Goal: Task Accomplishment & Management: Complete application form

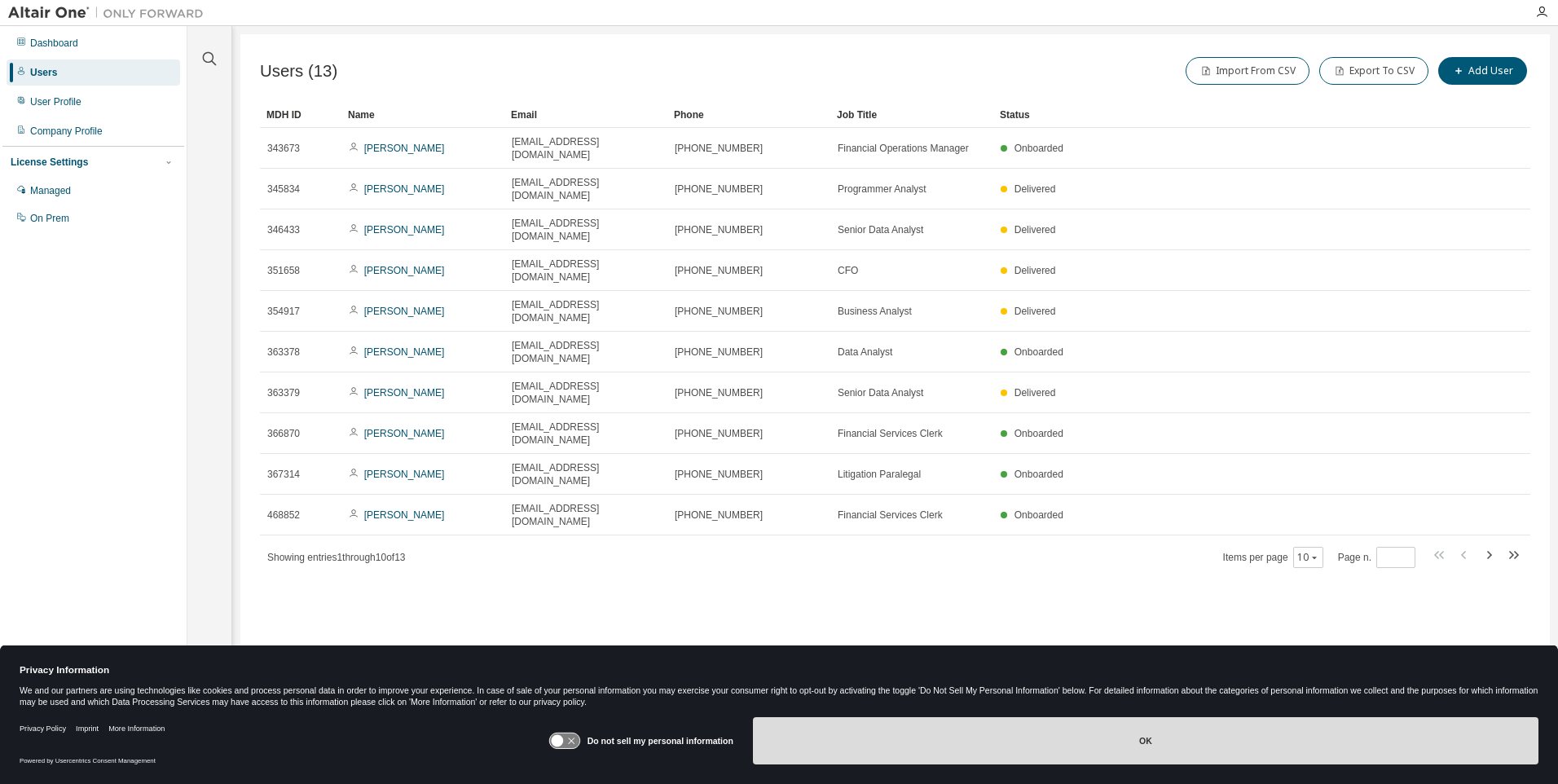
click at [1207, 746] on button "OK" at bounding box center [1145, 740] width 786 height 47
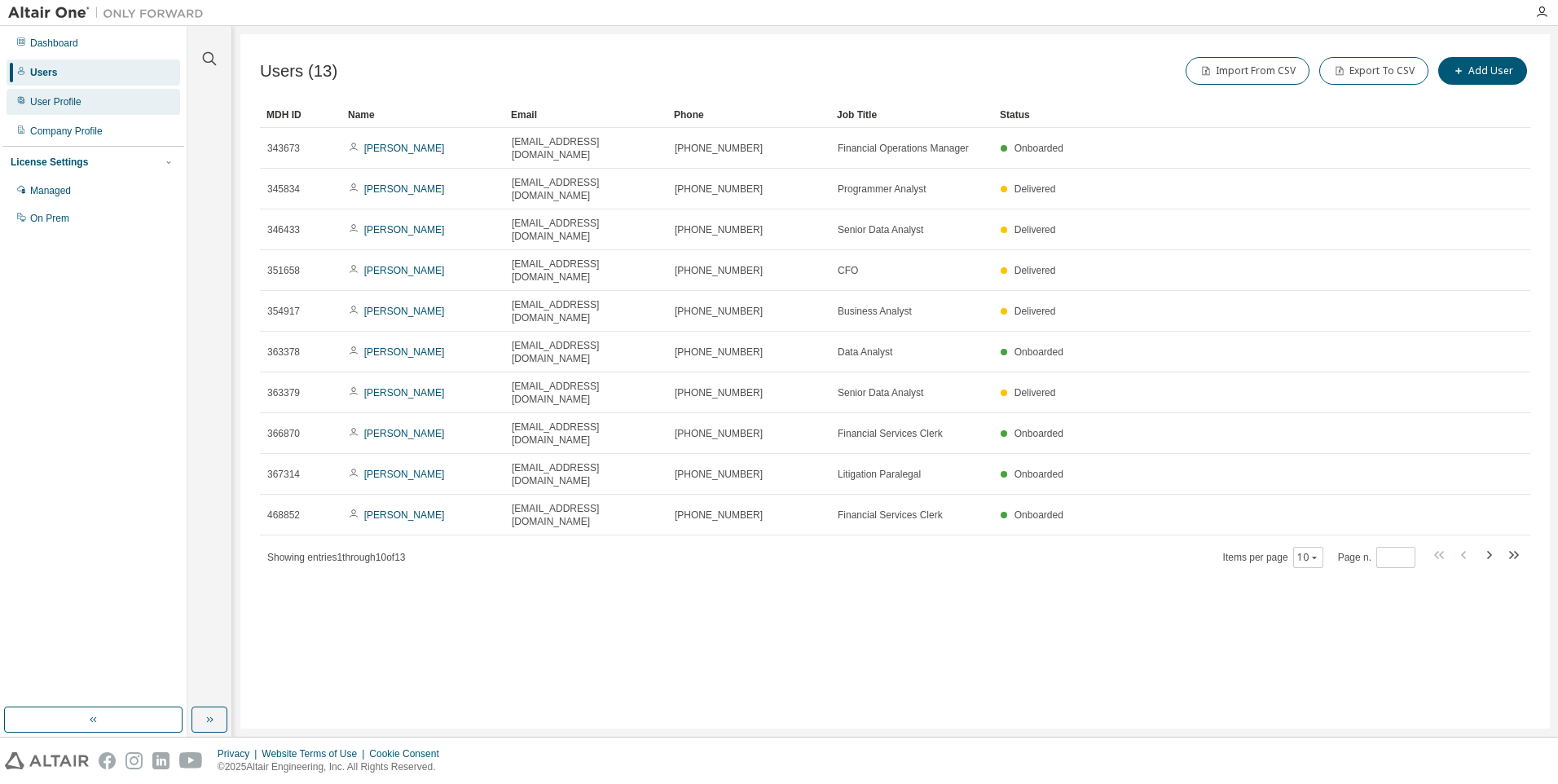
click at [64, 101] on div "User Profile" at bounding box center [55, 102] width 51 height 13
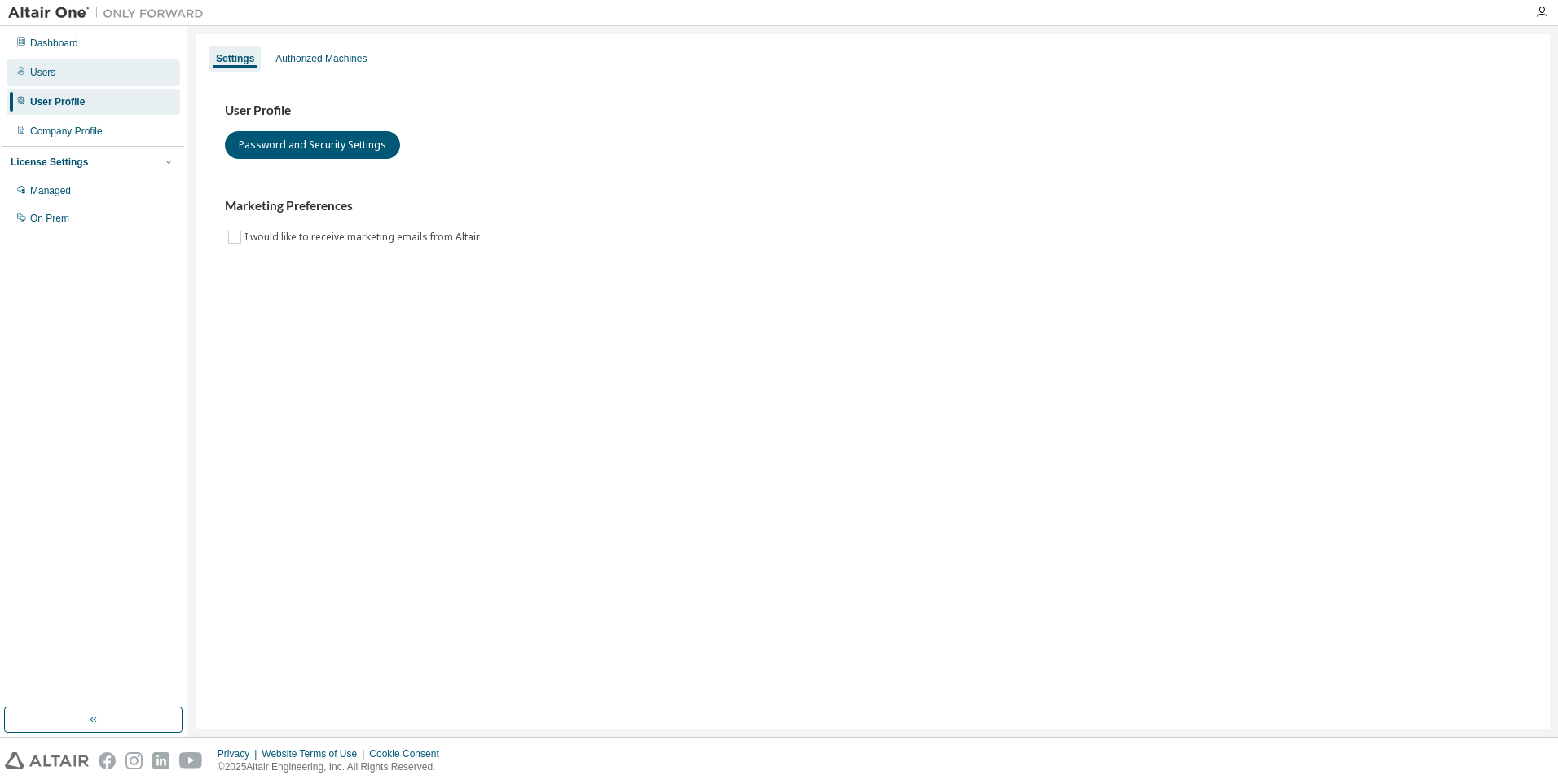
click at [50, 75] on div "Users" at bounding box center [43, 73] width 25 height 13
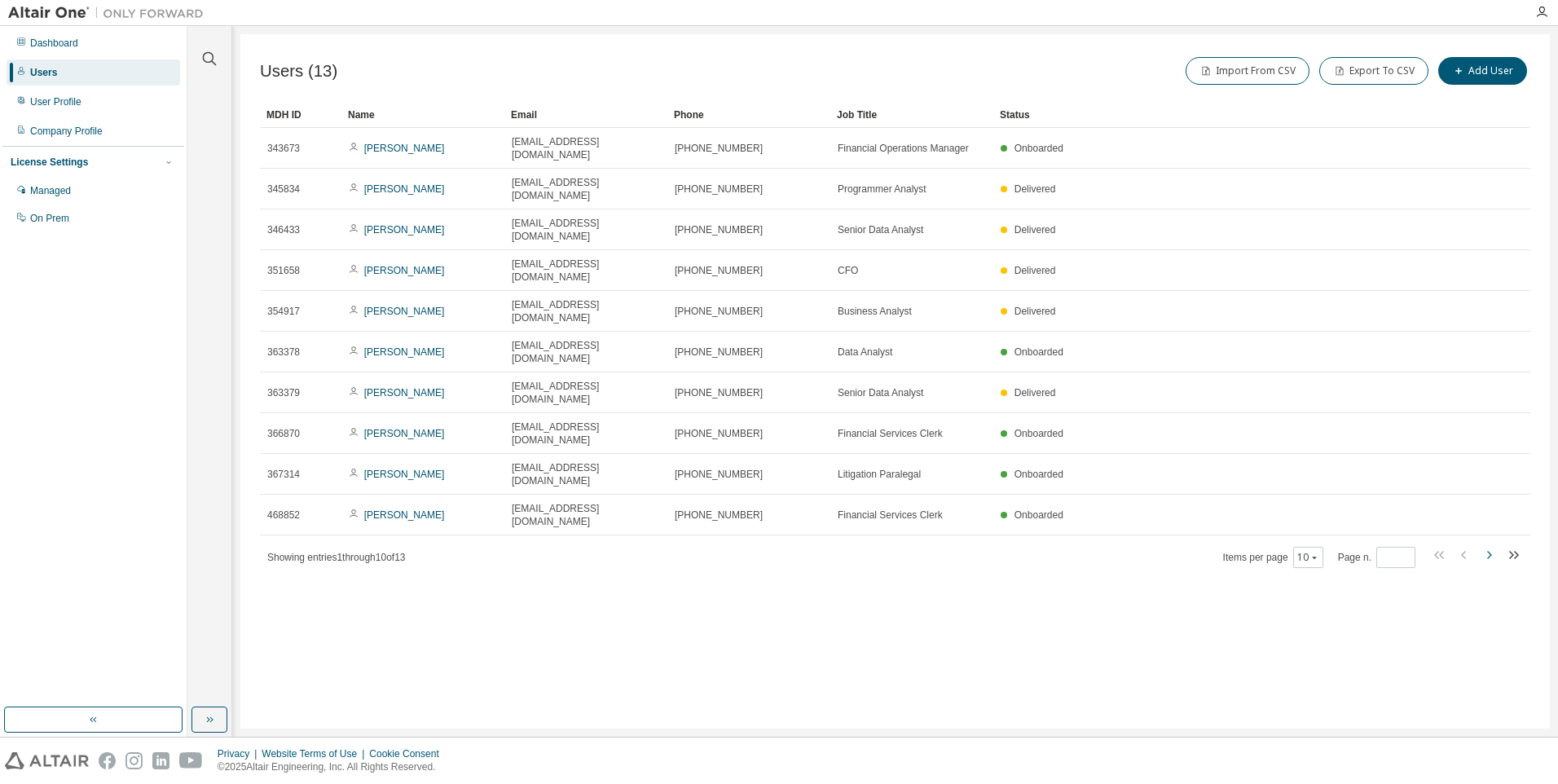
click at [1490, 551] on icon "button" at bounding box center [1489, 555] width 5 height 8
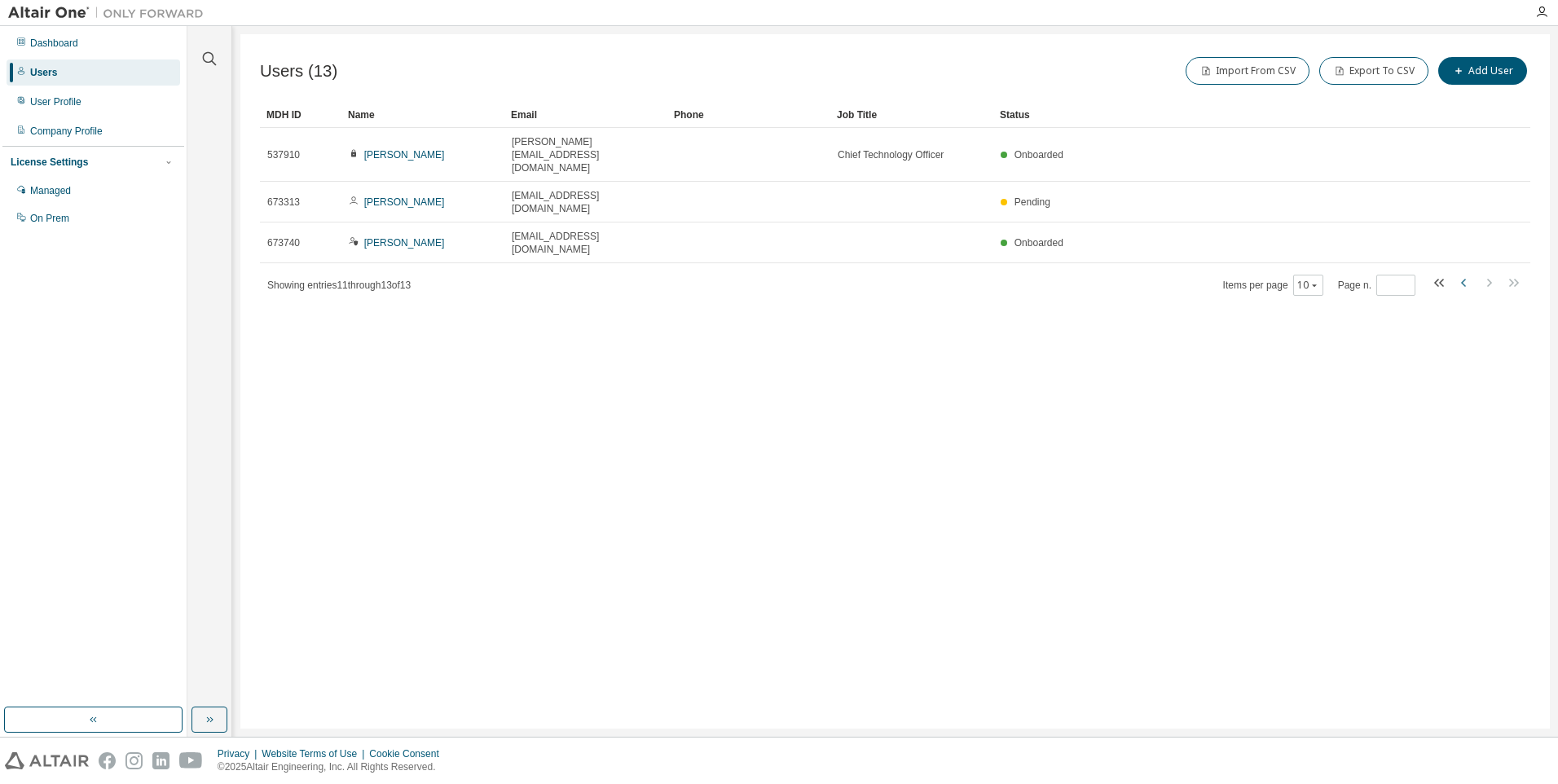
click at [1468, 273] on icon "button" at bounding box center [1463, 282] width 19 height 19
type input "*"
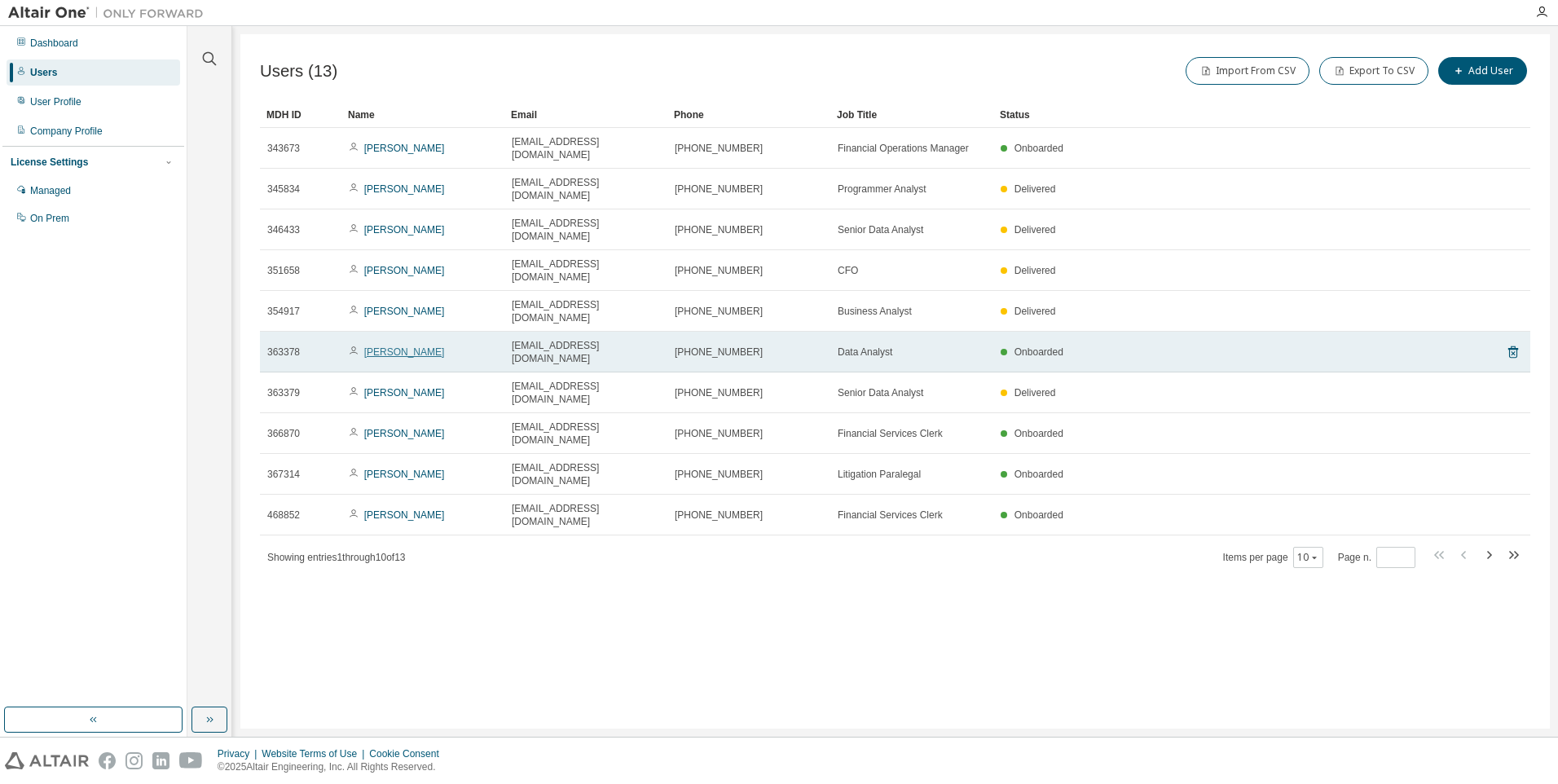
click at [410, 346] on link "[PERSON_NAME]" at bounding box center [404, 352] width 80 height 12
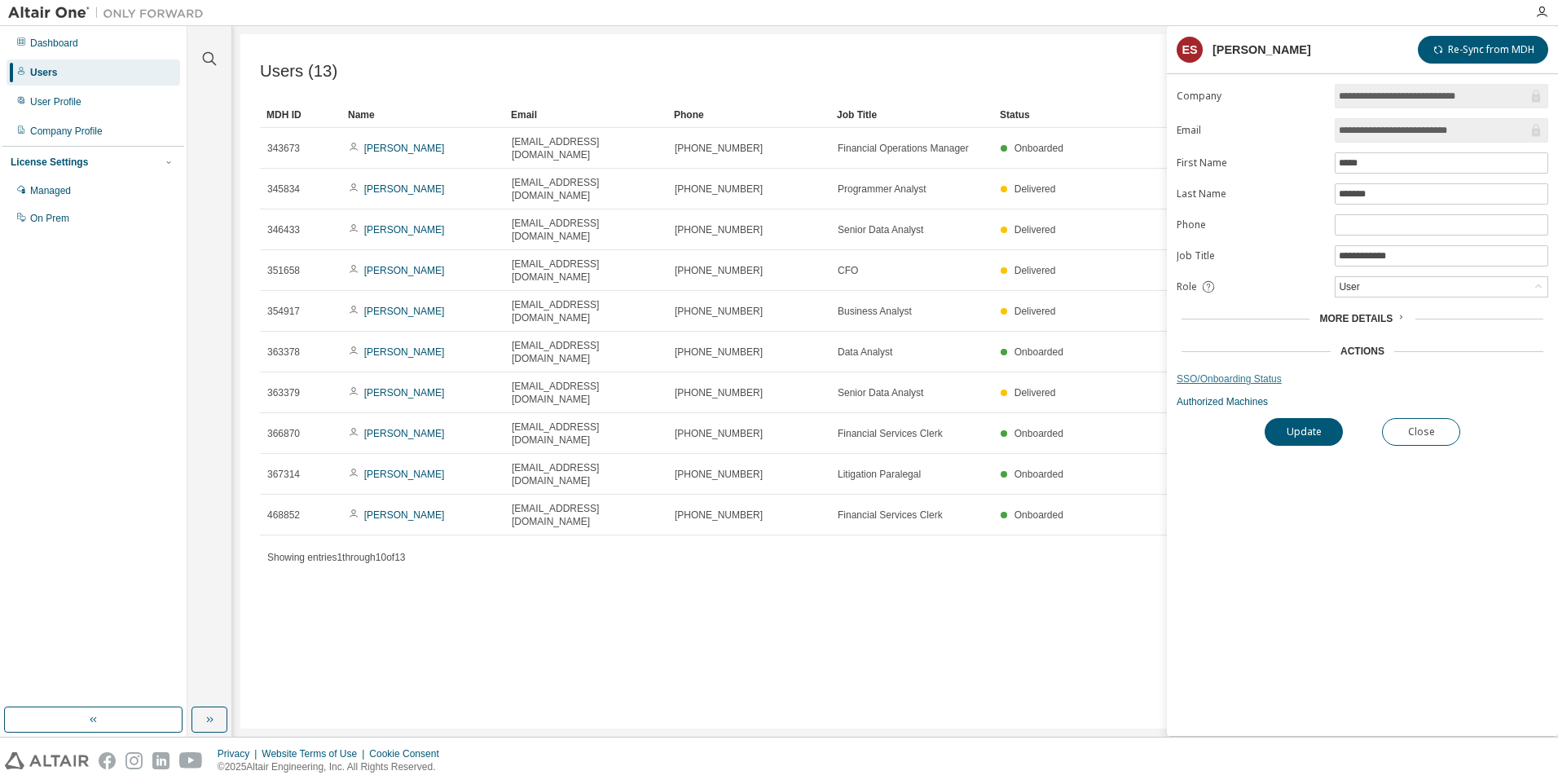
click at [1227, 374] on link "SSO/Onboarding Status" at bounding box center [1362, 379] width 372 height 13
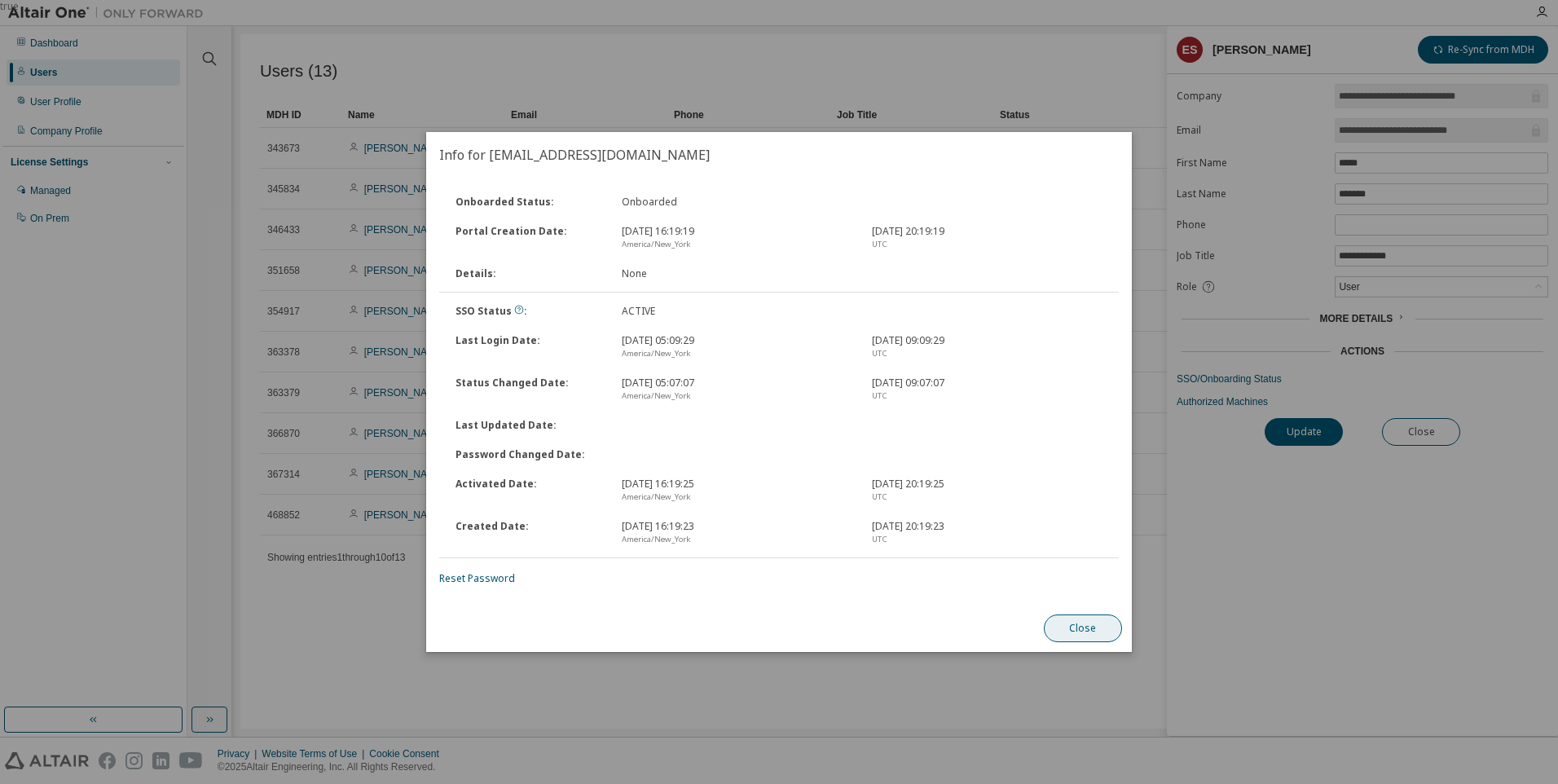
click at [1084, 633] on button "Close" at bounding box center [1082, 628] width 78 height 28
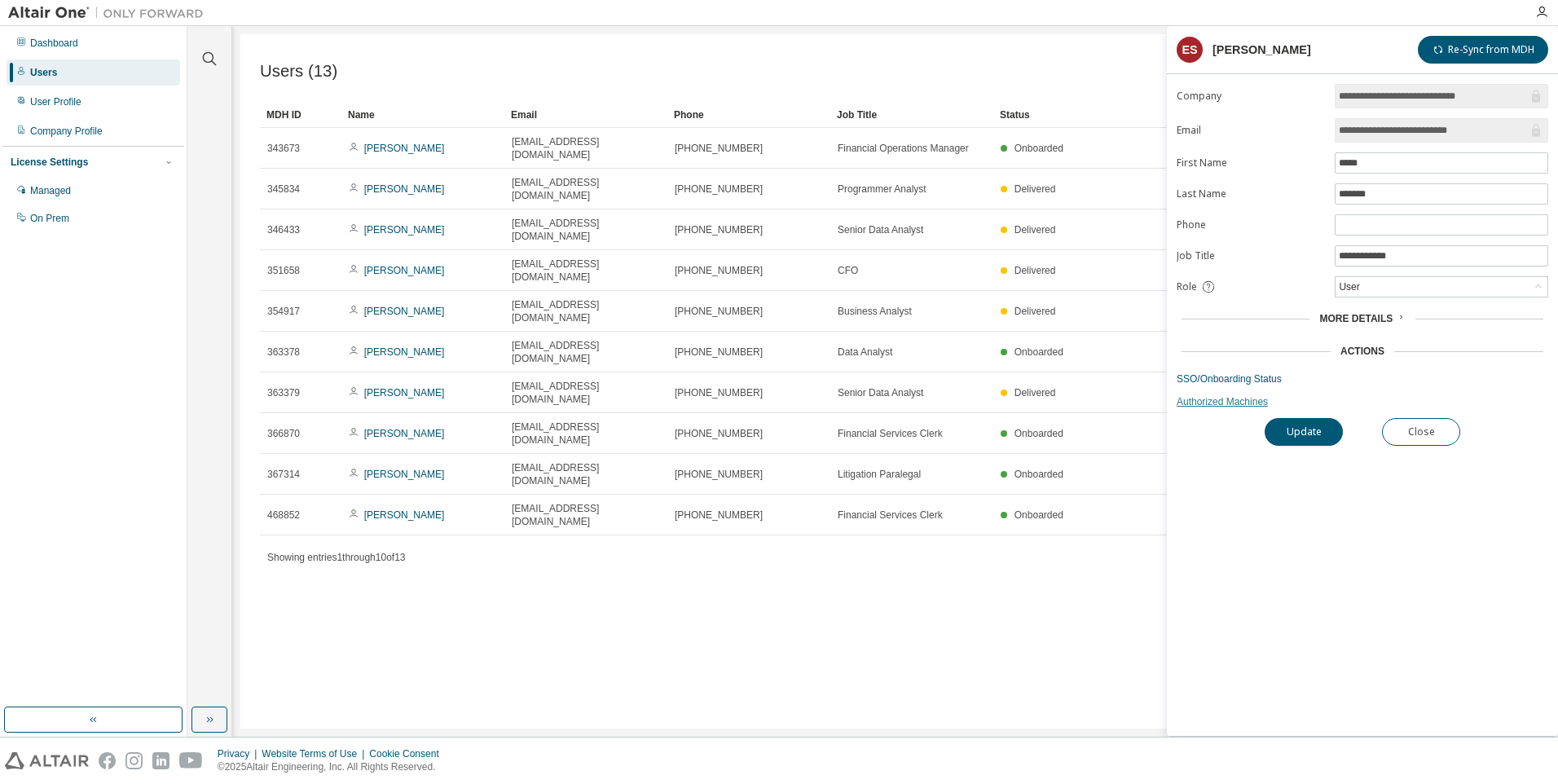
click at [1227, 405] on link "Authorized Machines" at bounding box center [1362, 402] width 372 height 13
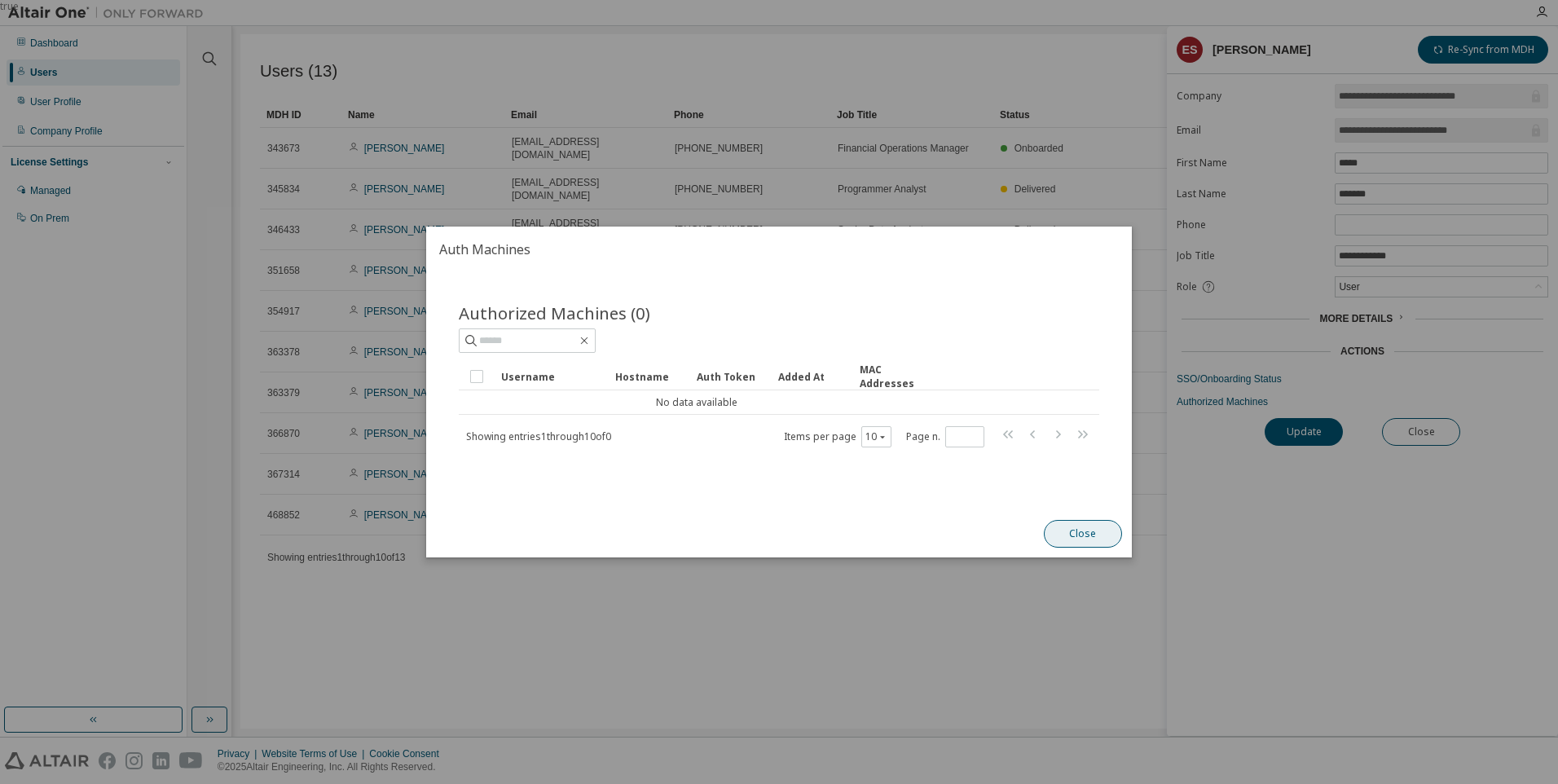
click at [1097, 530] on button "Close" at bounding box center [1082, 533] width 78 height 28
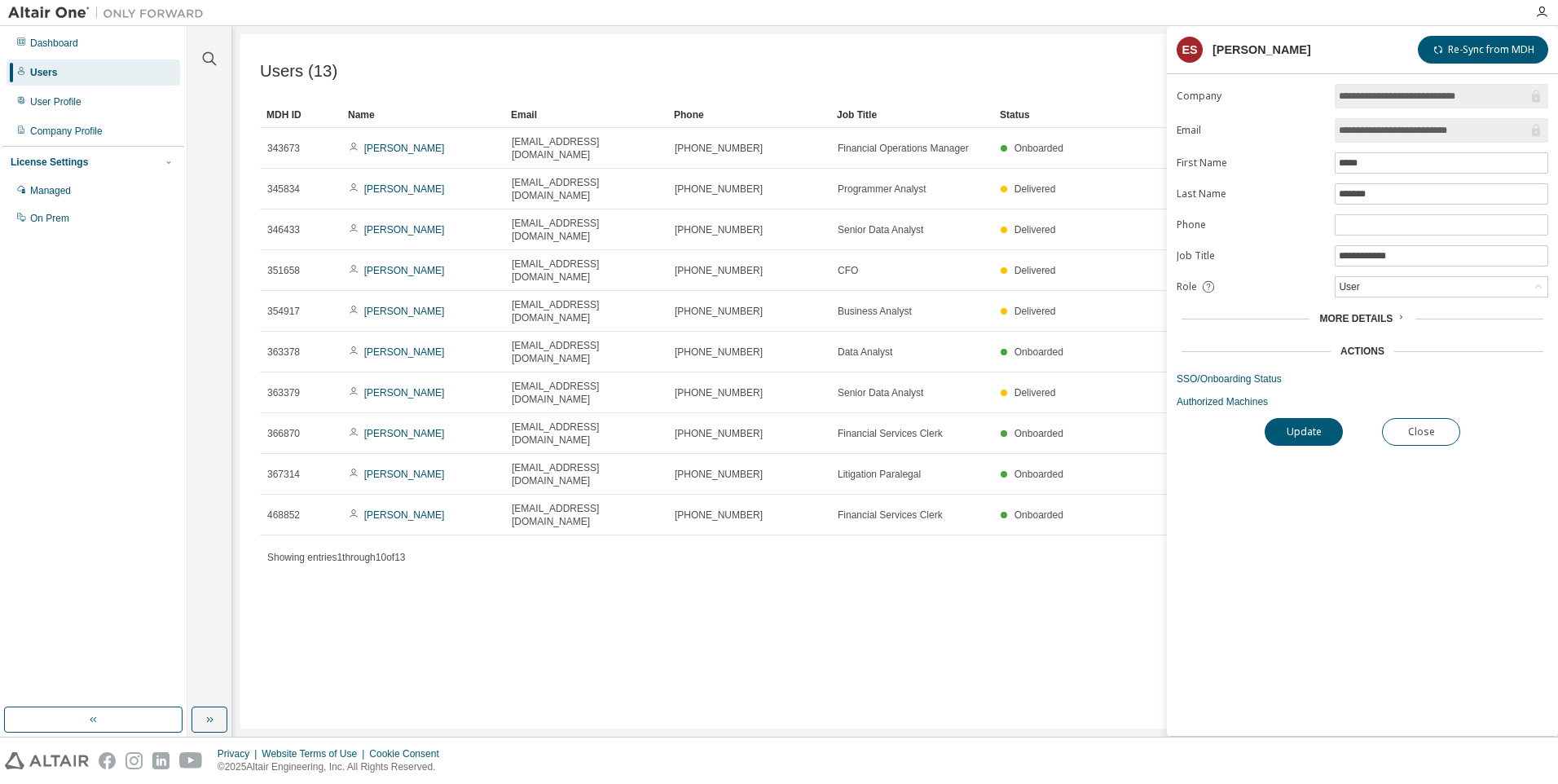
click at [1366, 563] on div "**********" at bounding box center [1361, 409] width 391 height 652
click at [1415, 441] on button "Close" at bounding box center [1420, 431] width 78 height 28
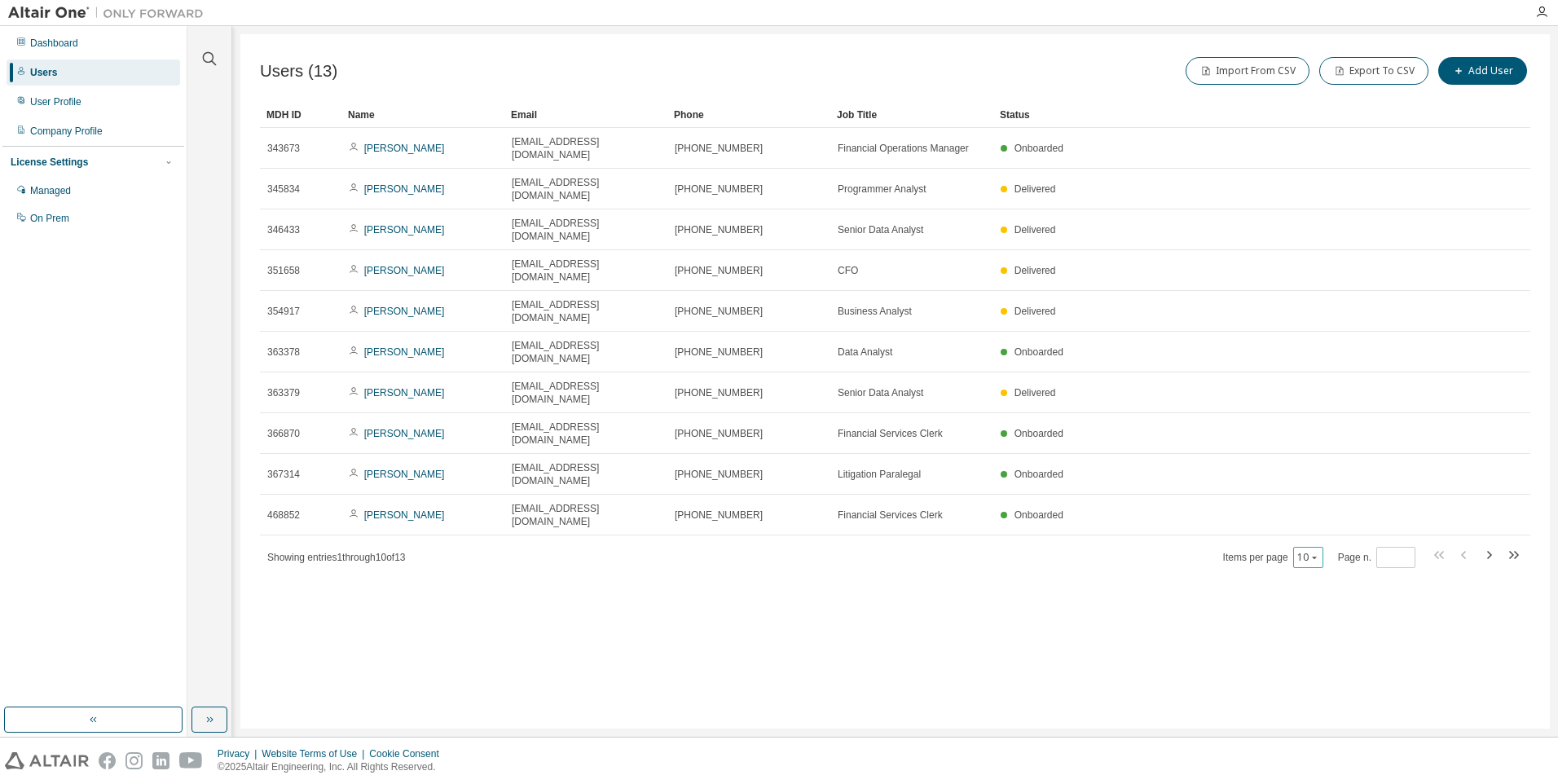
click at [1315, 552] on icon "button" at bounding box center [1315, 557] width 10 height 10
click at [1328, 469] on div "20" at bounding box center [1357, 468] width 131 height 19
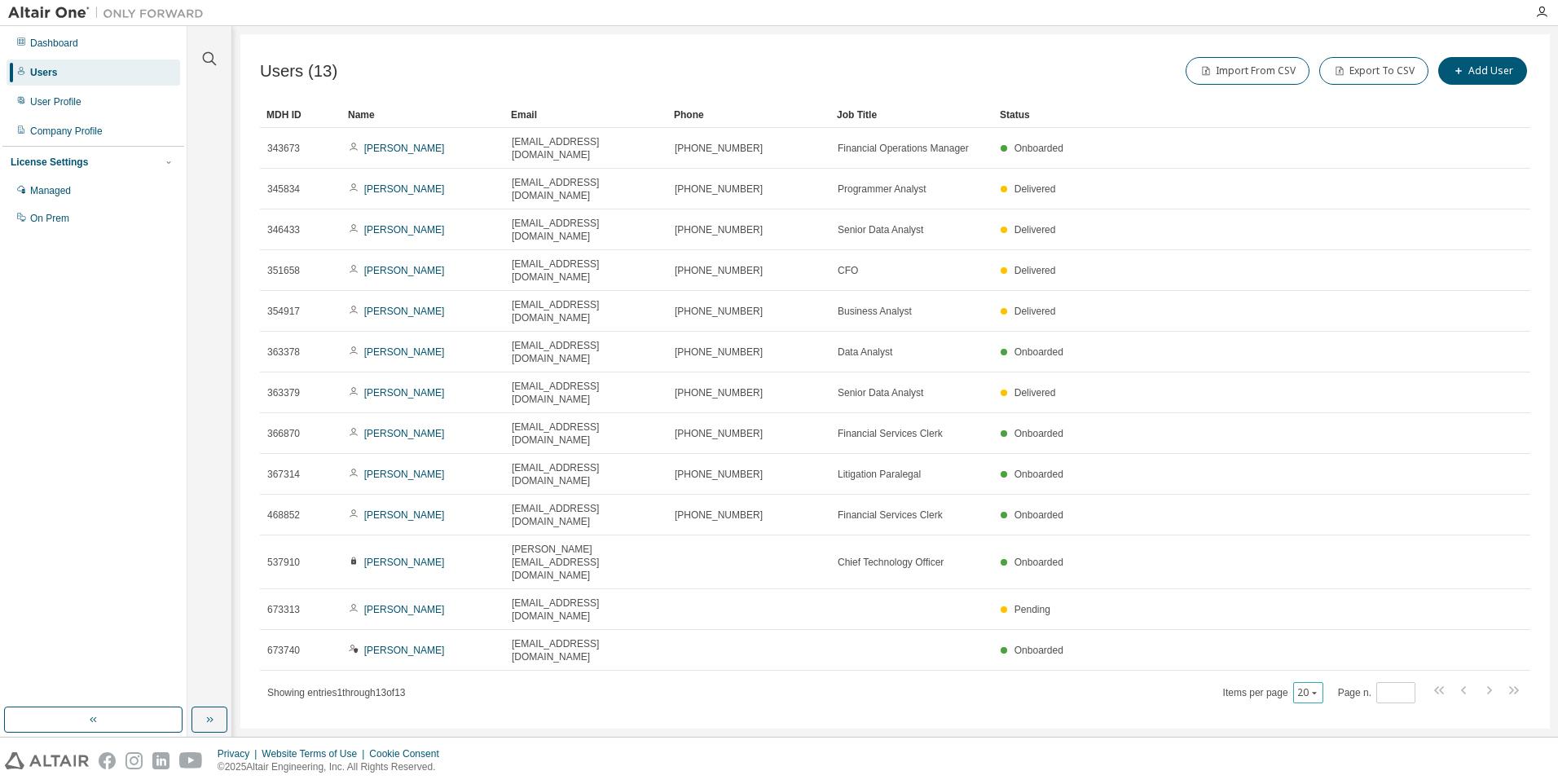
type button "20"
click at [54, 192] on div "Managed" at bounding box center [50, 191] width 41 height 13
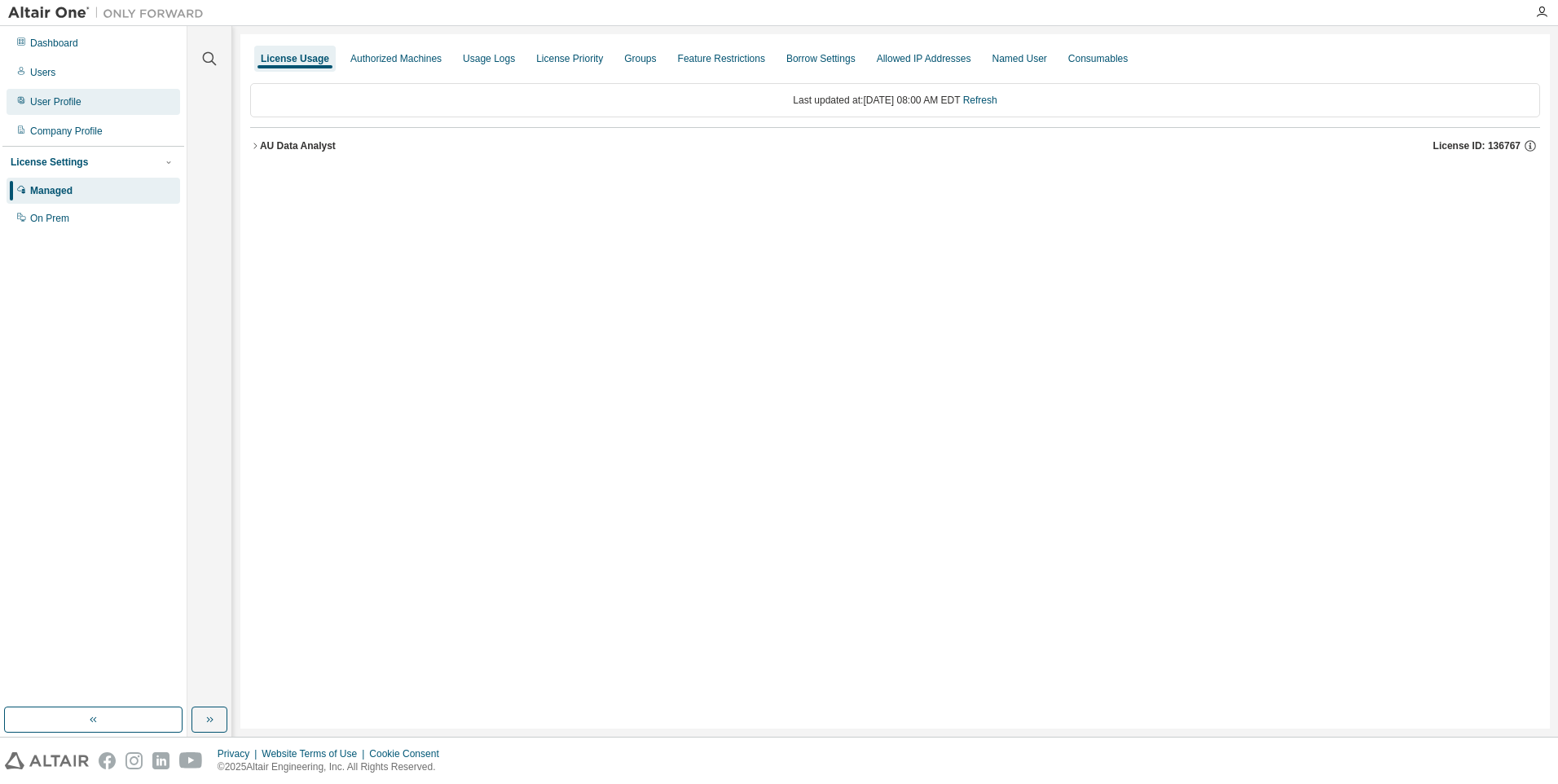
click at [54, 97] on div "User Profile" at bounding box center [55, 102] width 51 height 13
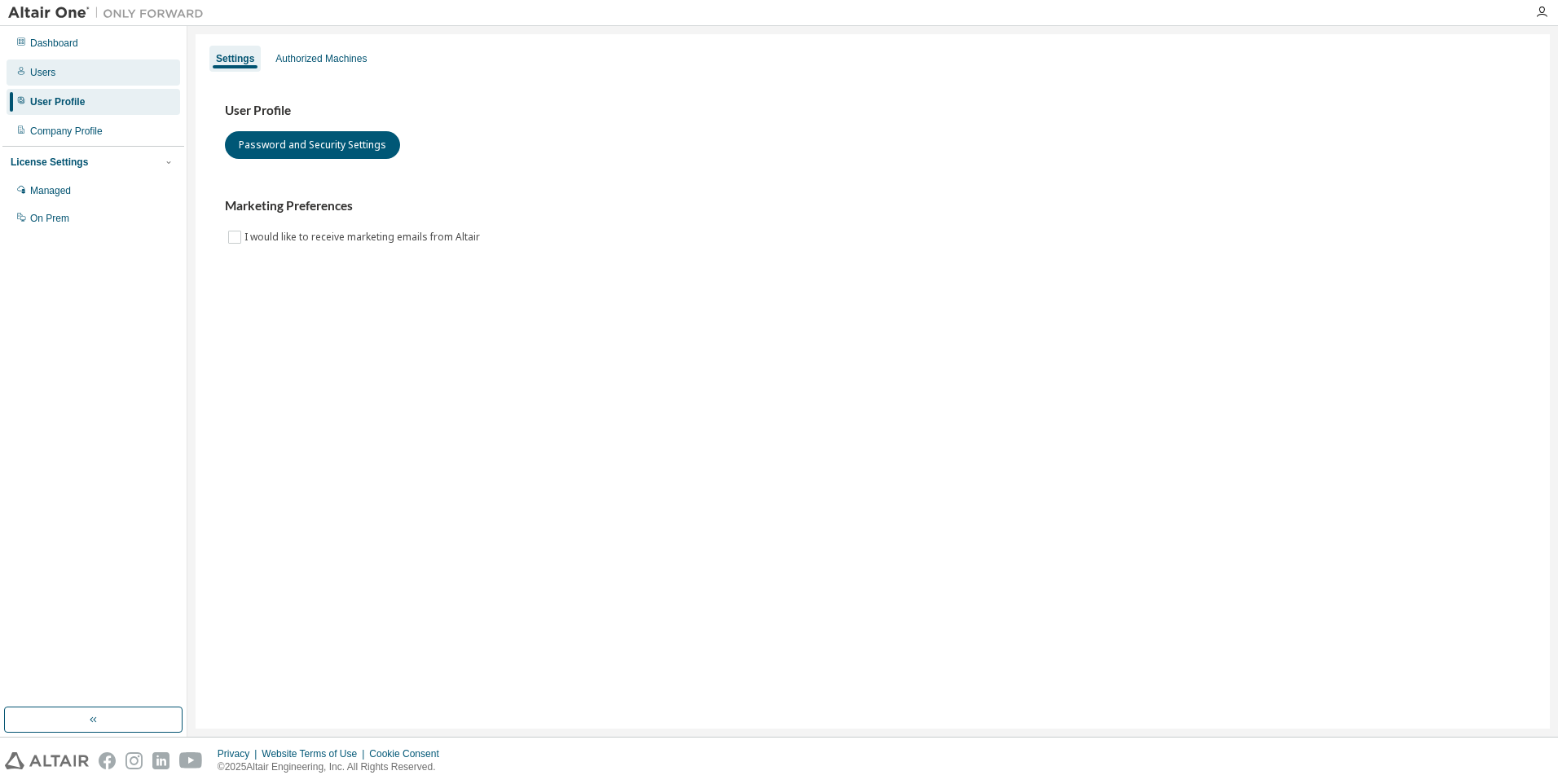
click at [54, 73] on div "Users" at bounding box center [43, 73] width 25 height 13
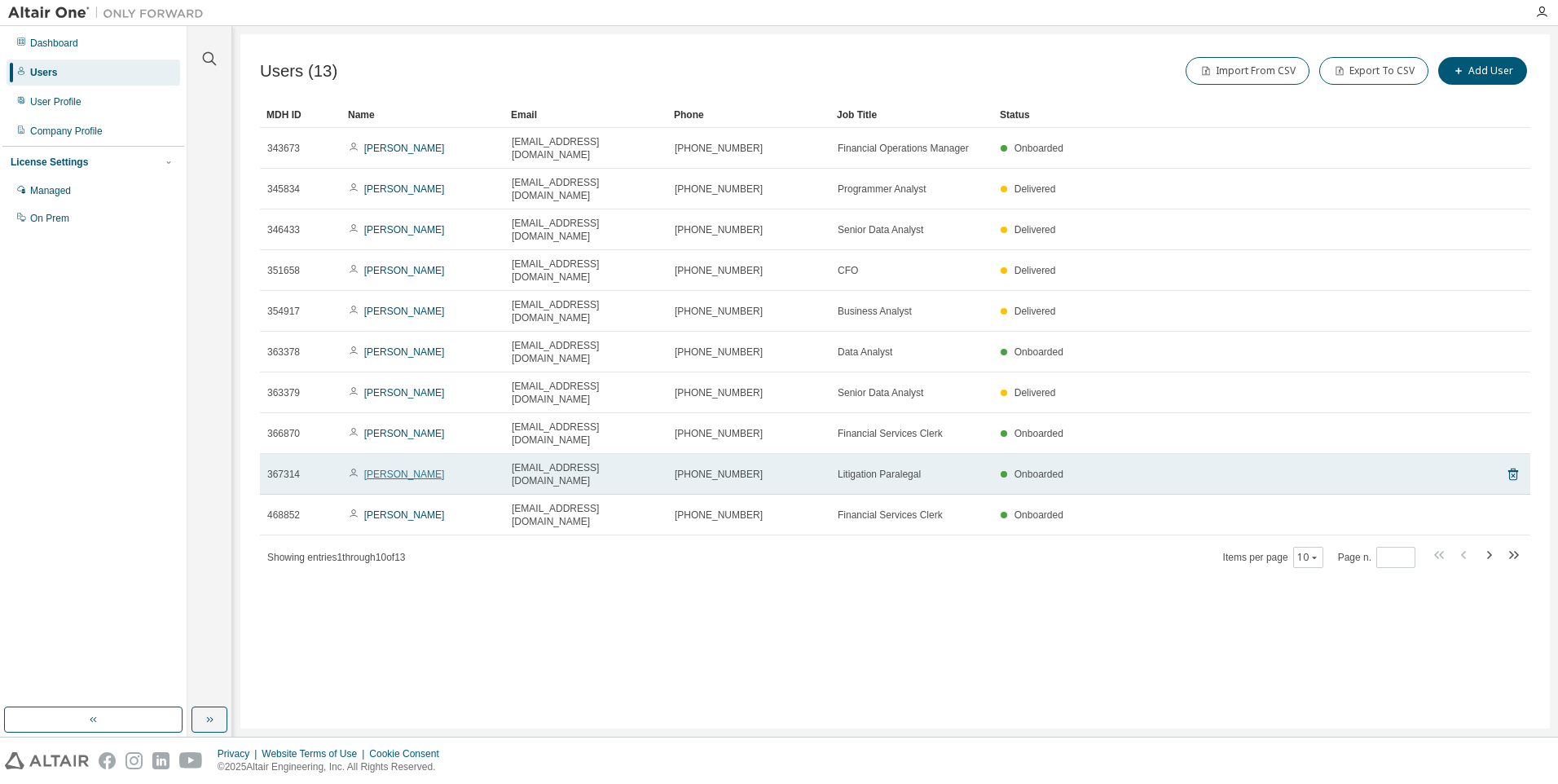
click at [386, 469] on link "[PERSON_NAME]" at bounding box center [404, 474] width 80 height 12
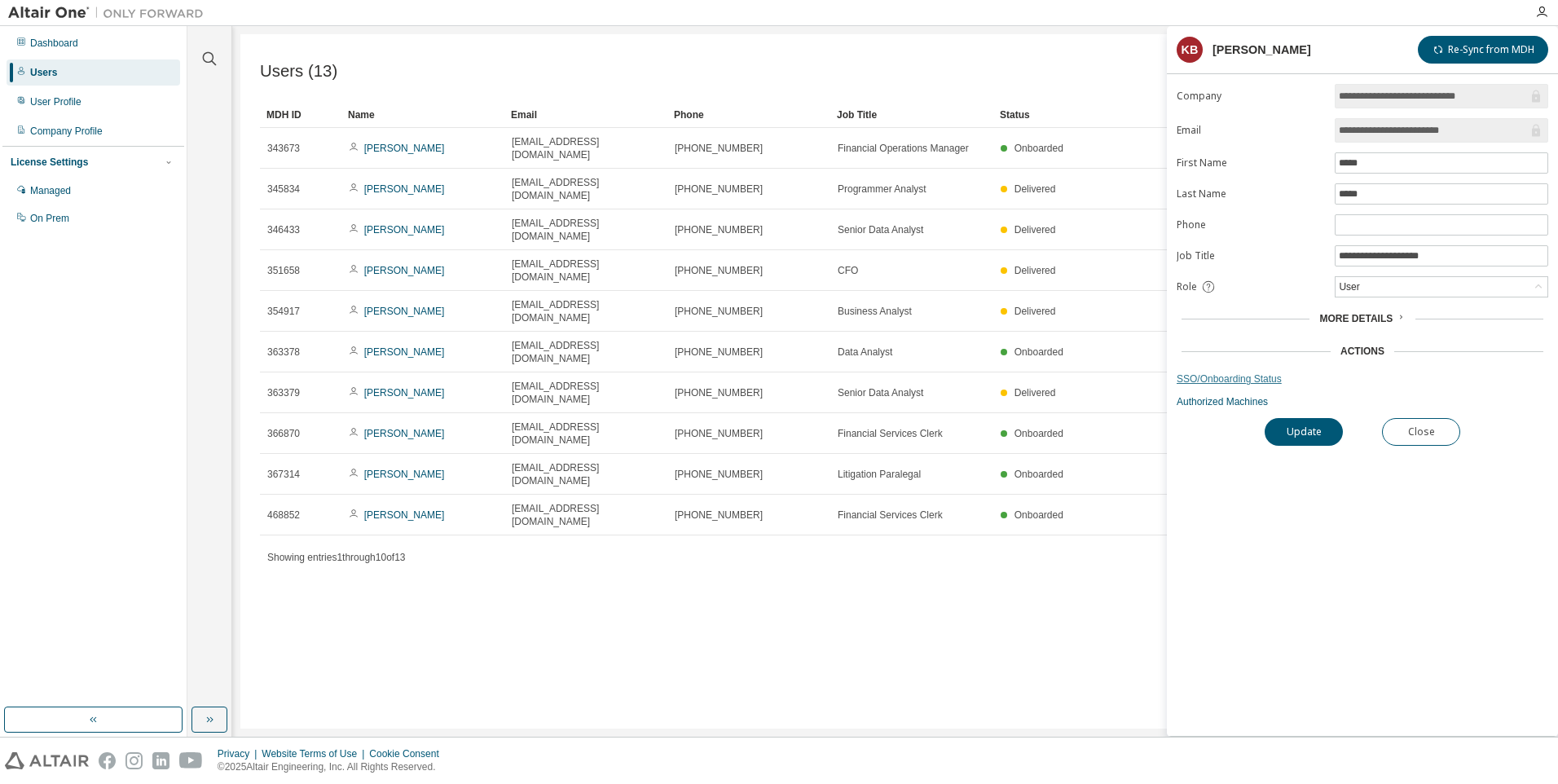
click at [1277, 382] on link "SSO/Onboarding Status" at bounding box center [1362, 379] width 372 height 13
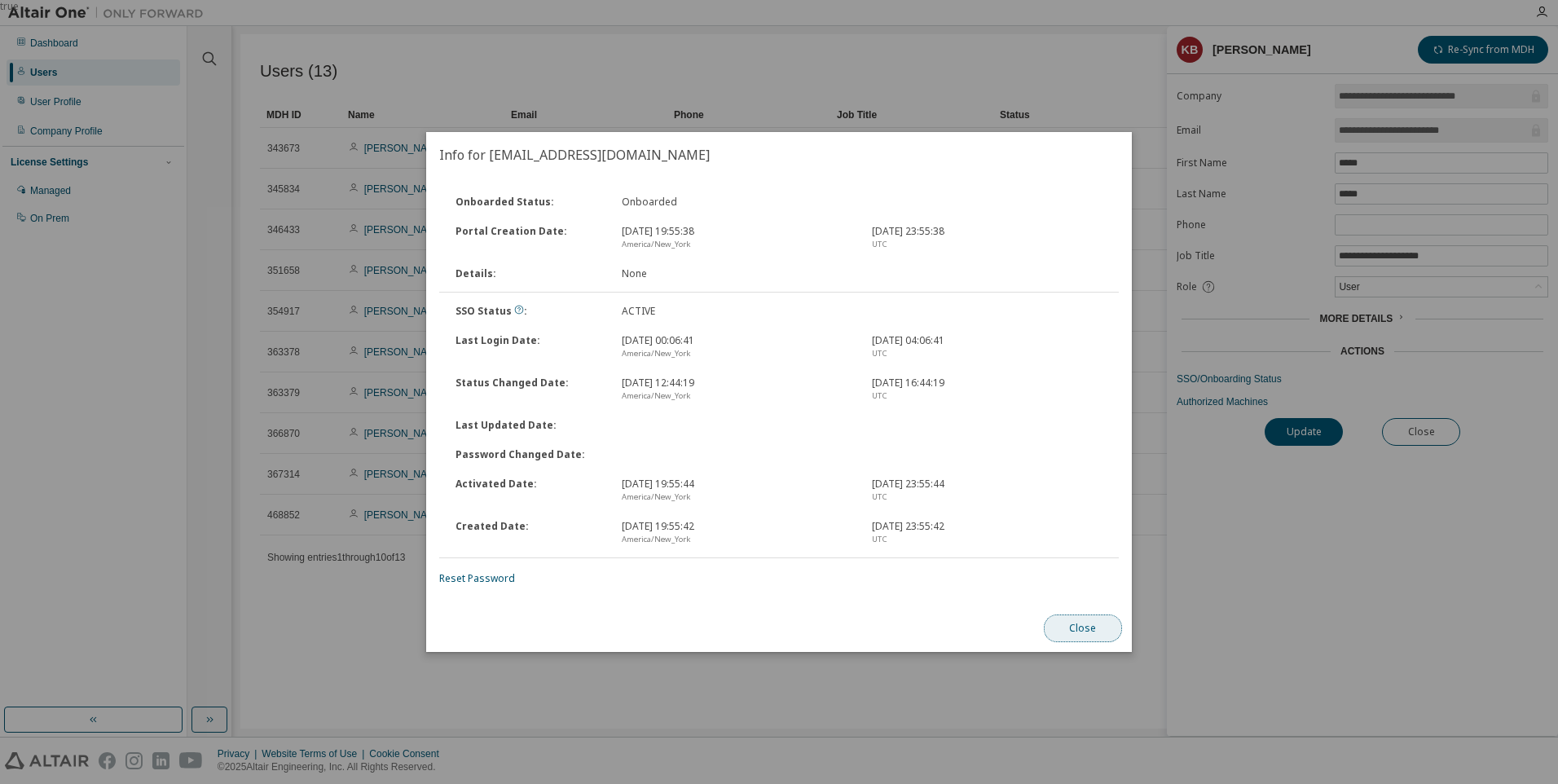
click at [1073, 623] on button "Close" at bounding box center [1082, 628] width 78 height 28
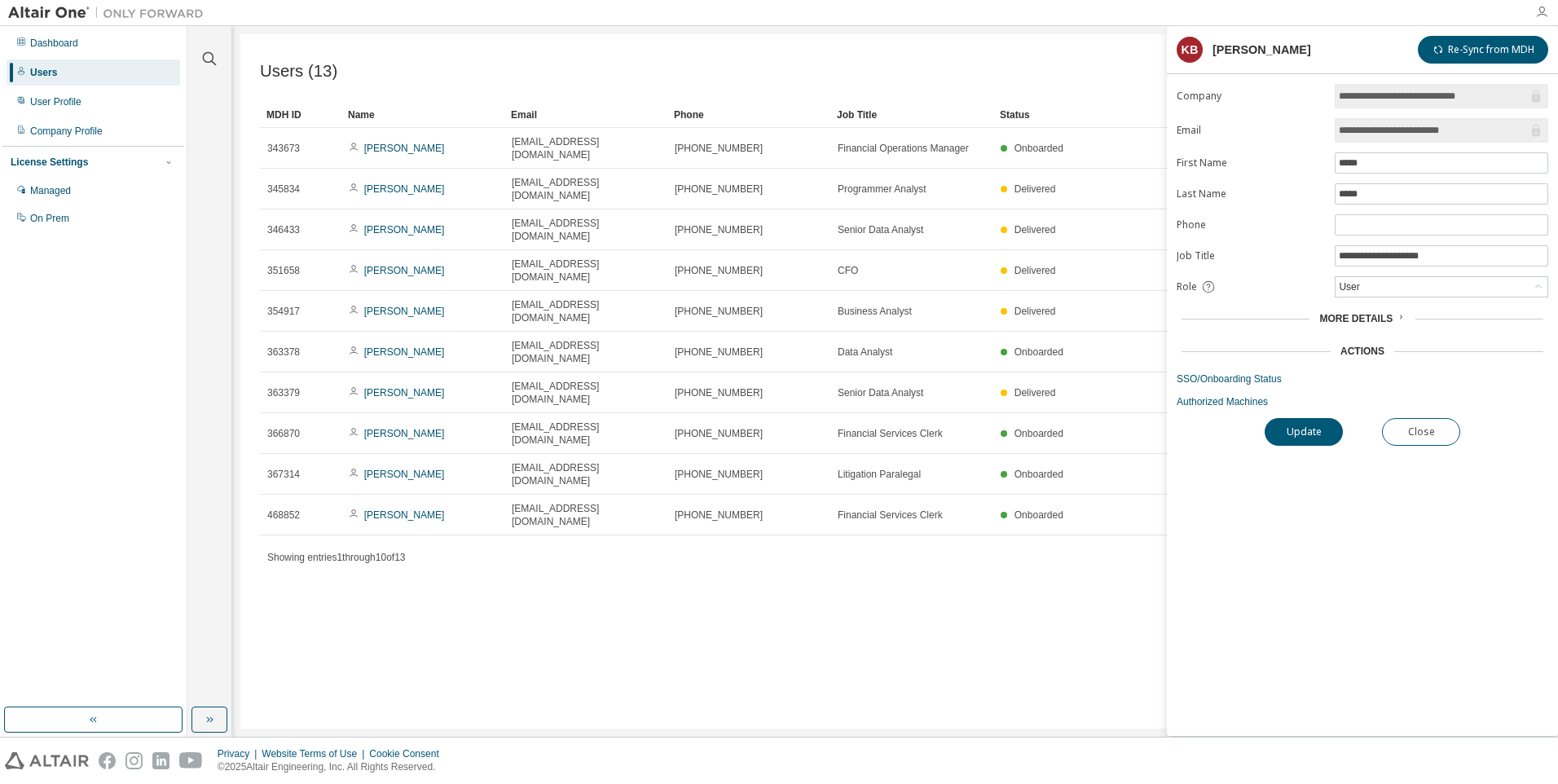
click at [1545, 11] on icon "button" at bounding box center [1541, 13] width 13 height 13
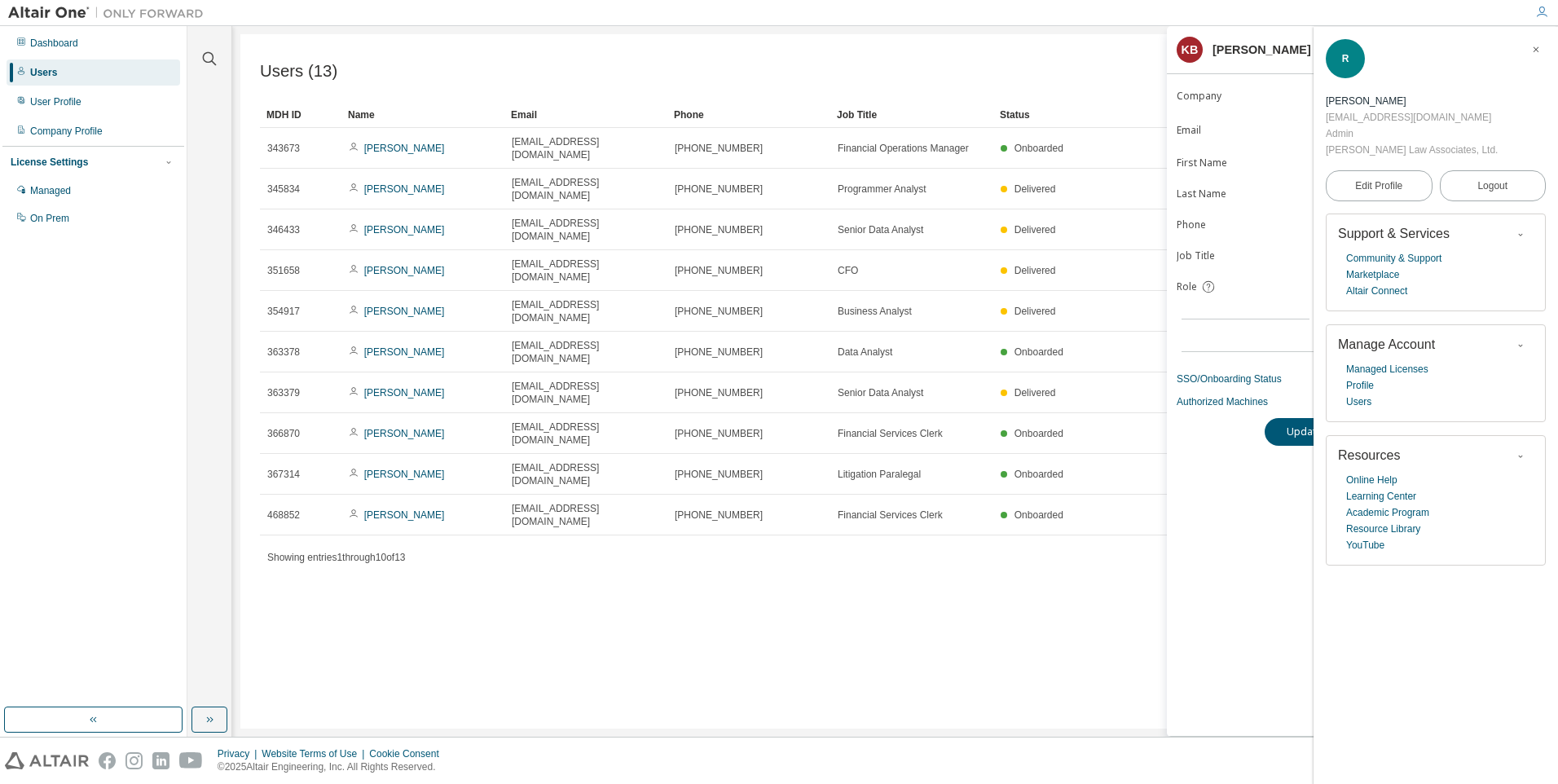
click at [1540, 15] on icon "button" at bounding box center [1541, 13] width 13 height 13
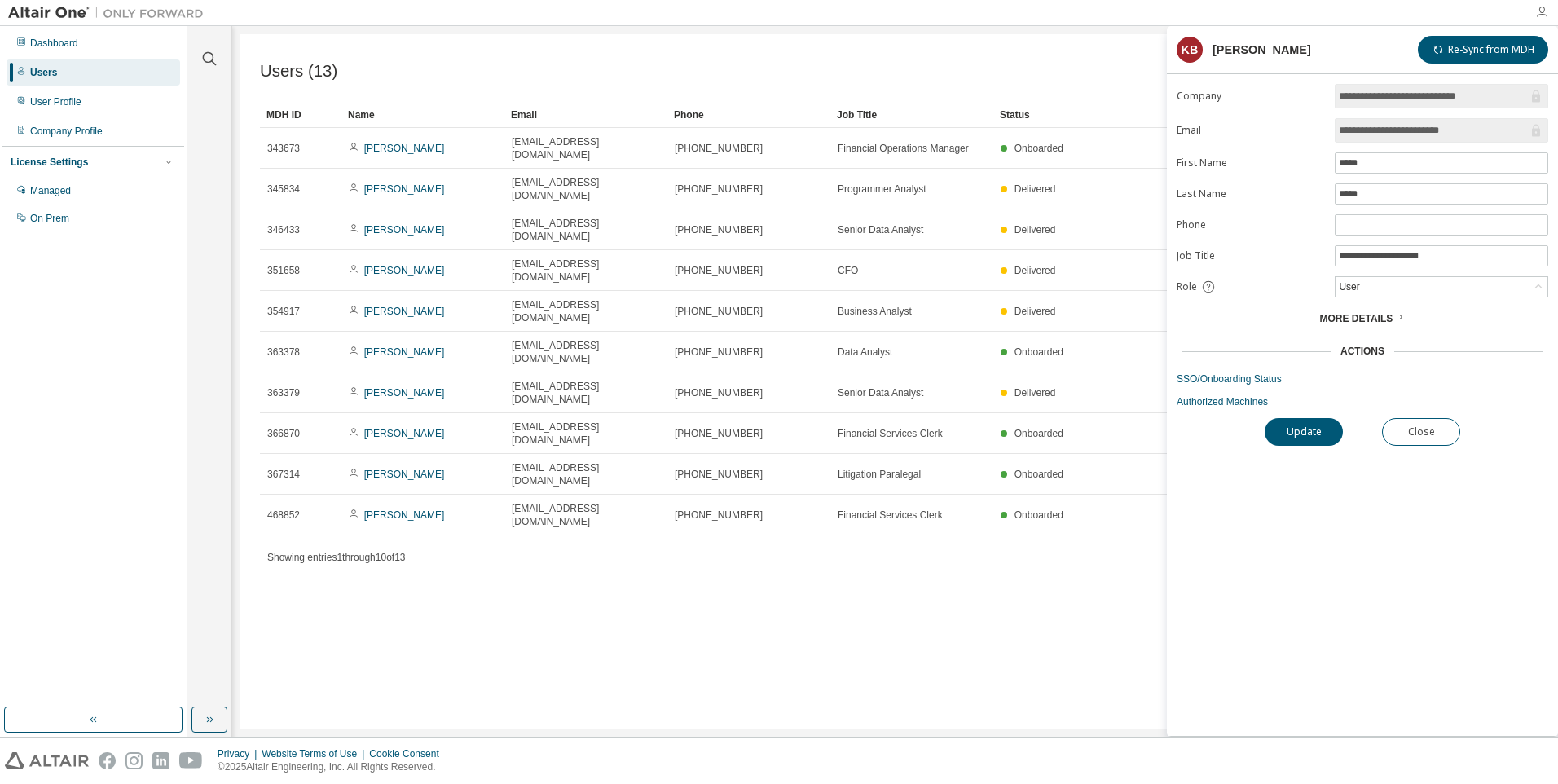
click at [1540, 15] on icon "button" at bounding box center [1541, 13] width 13 height 13
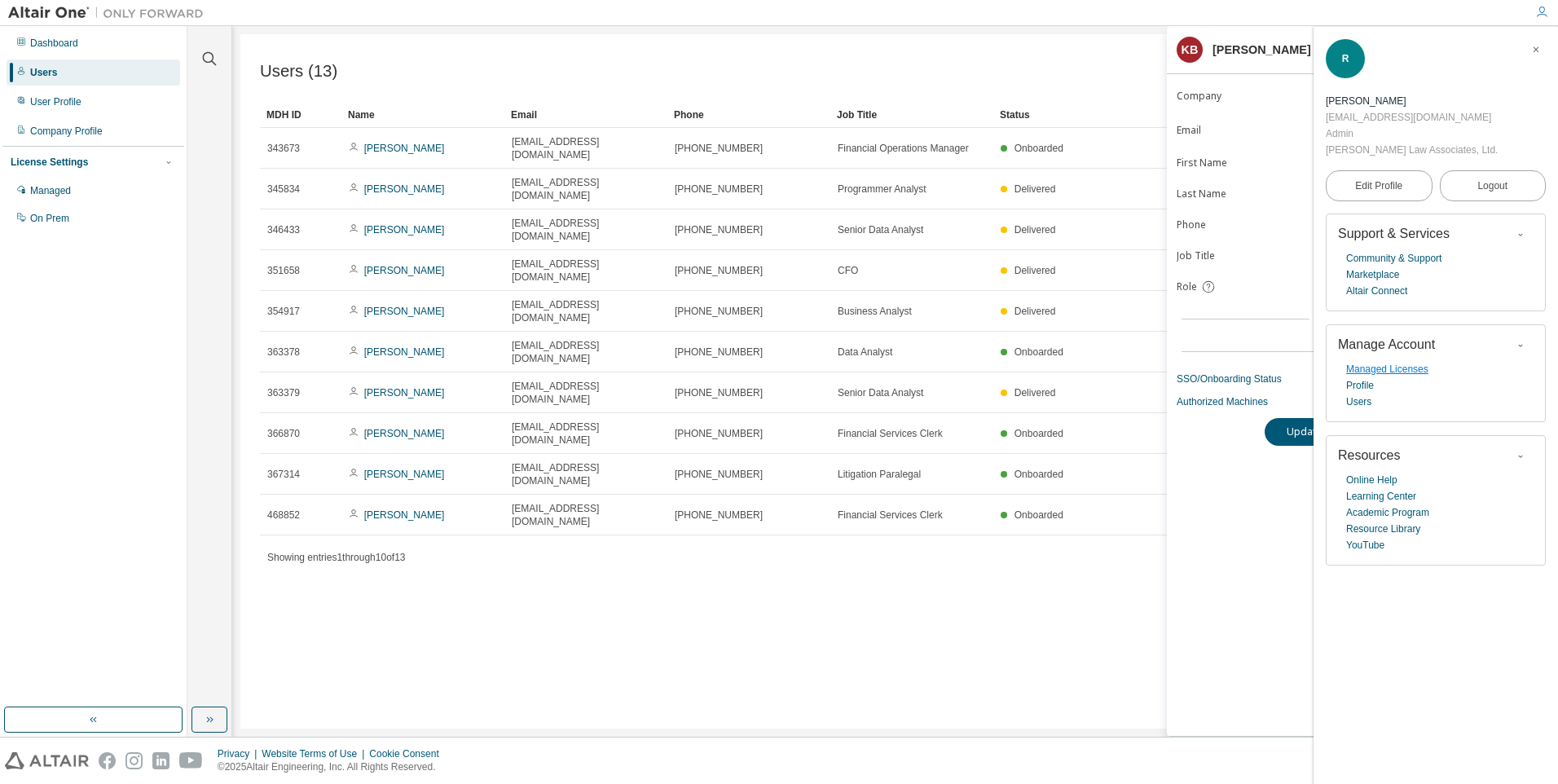
click at [1379, 361] on link "Managed Licenses" at bounding box center [1386, 368] width 82 height 16
click at [1366, 179] on span "Edit Profile" at bounding box center [1378, 186] width 47 height 13
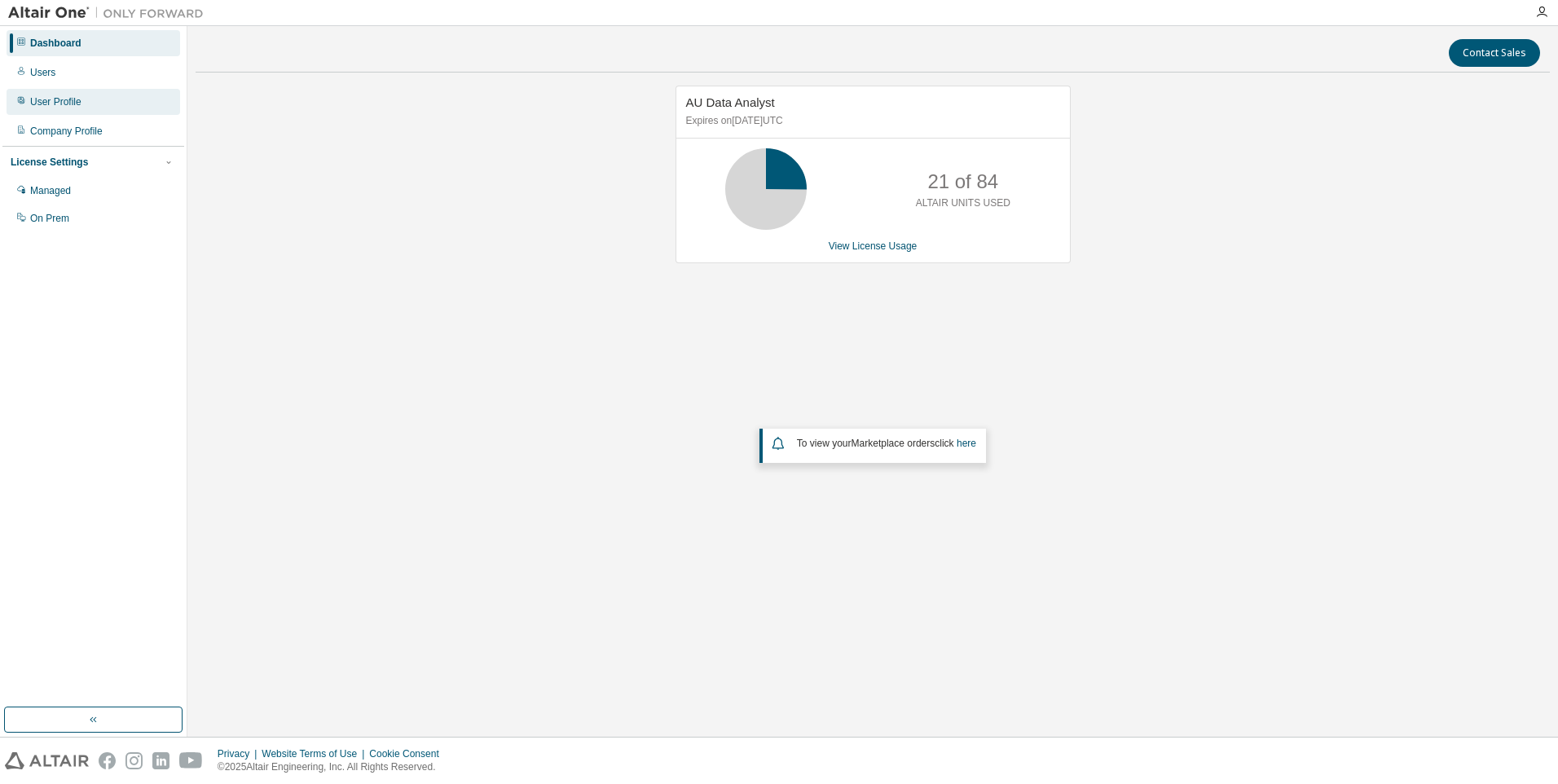
click at [37, 102] on div "User Profile" at bounding box center [55, 102] width 51 height 13
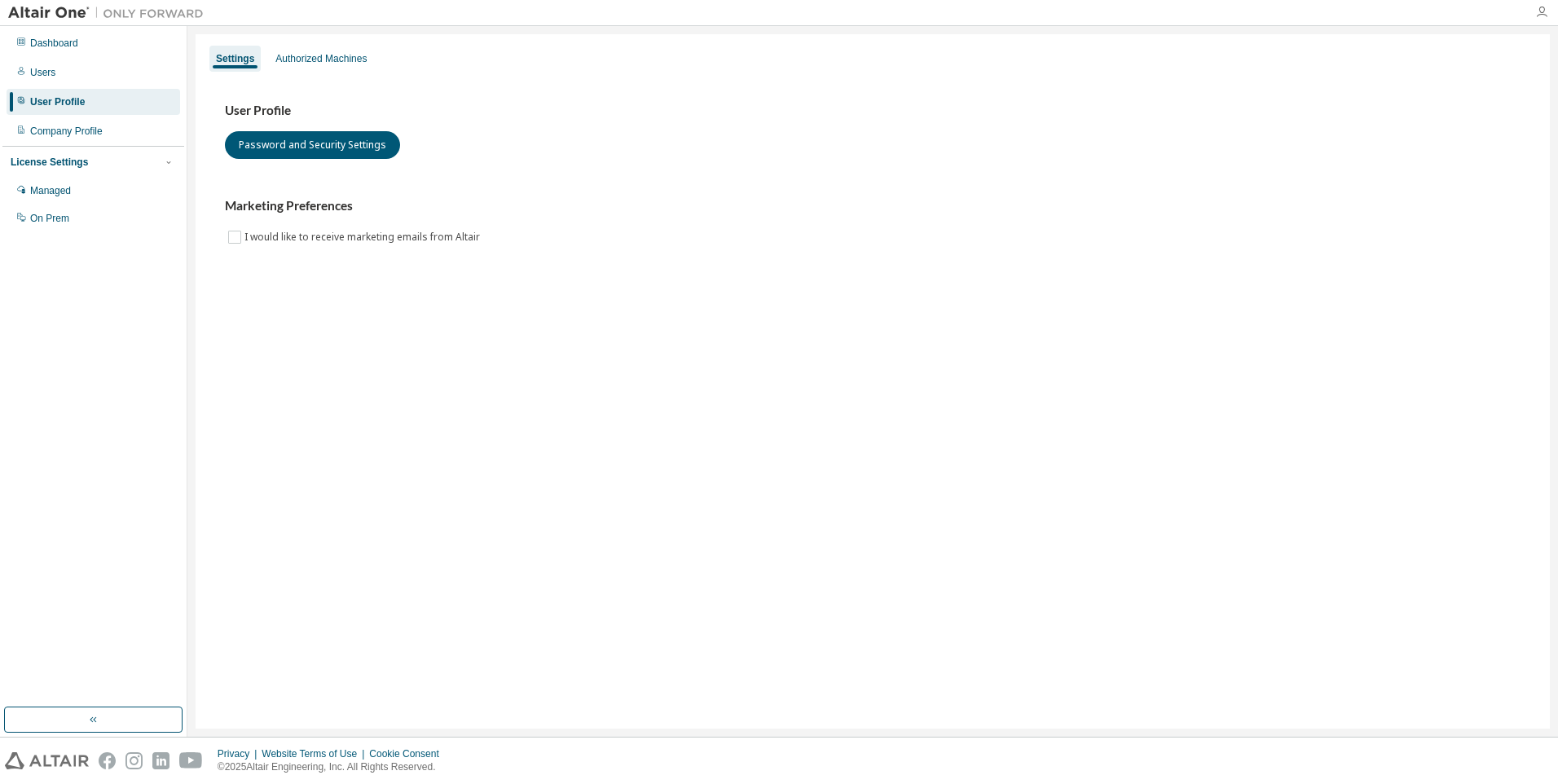
click at [1542, 14] on icon "button" at bounding box center [1541, 13] width 13 height 13
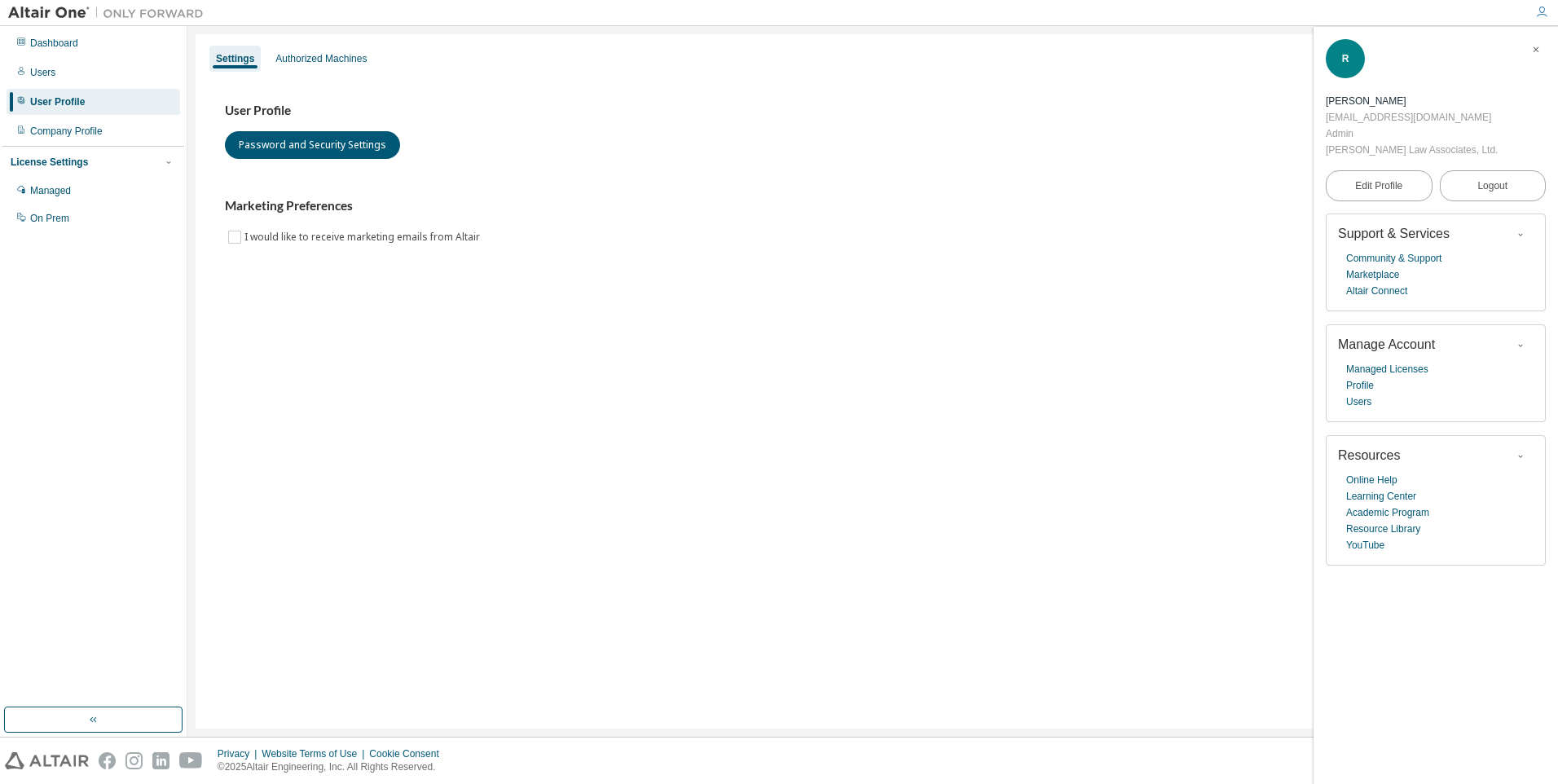
click at [834, 255] on div "User Profile Password and Security Settings Marketing Preferences I would like …" at bounding box center [872, 185] width 1335 height 223
click at [348, 54] on div "Authorized Machines" at bounding box center [320, 59] width 91 height 13
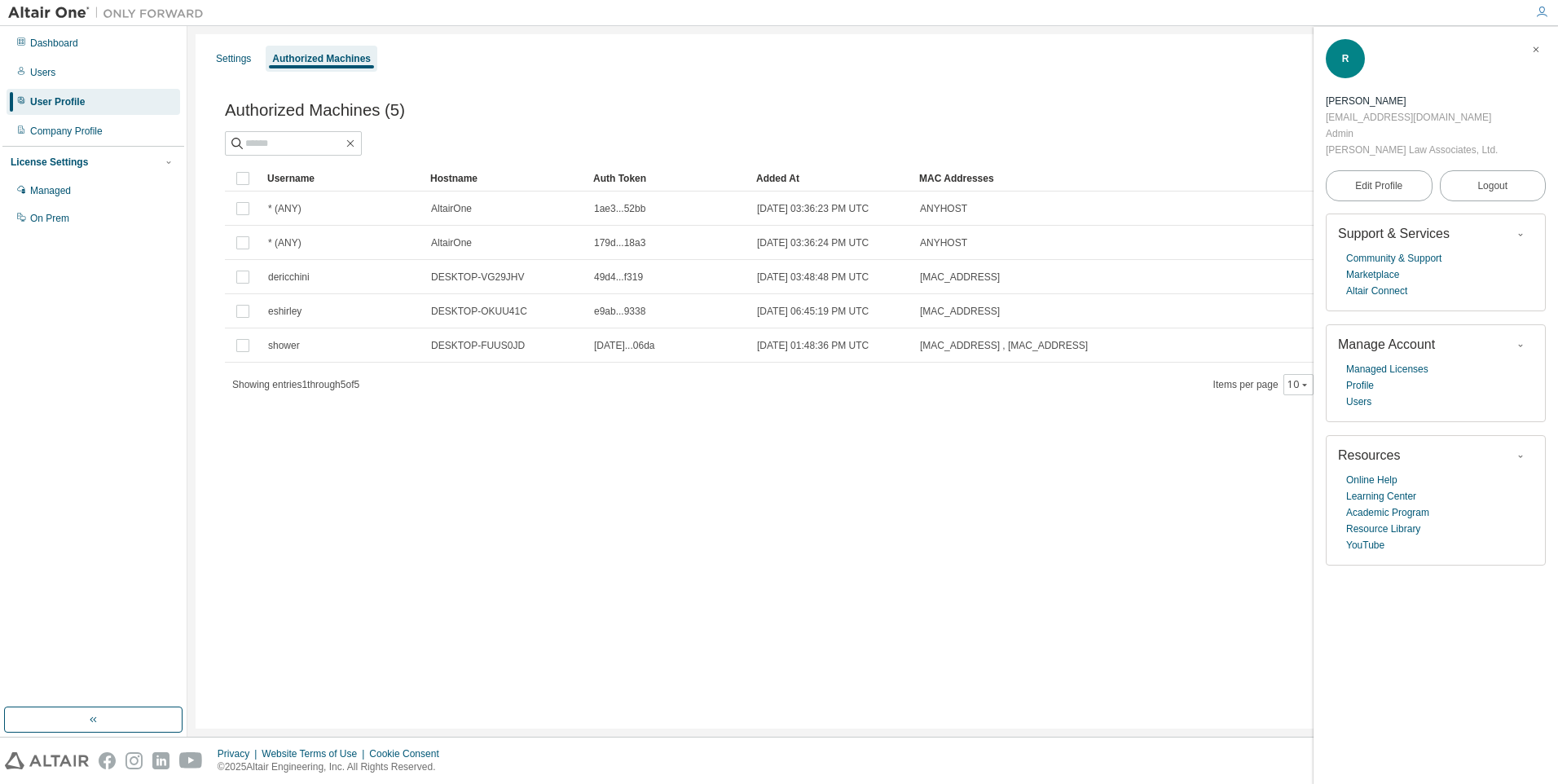
click at [1145, 469] on div "Settings Authorized Machines Authorized Machines (5) Generate Auth Code Clear L…" at bounding box center [873, 382] width 1354 height 694
click at [1537, 50] on icon "button" at bounding box center [1535, 50] width 10 height 10
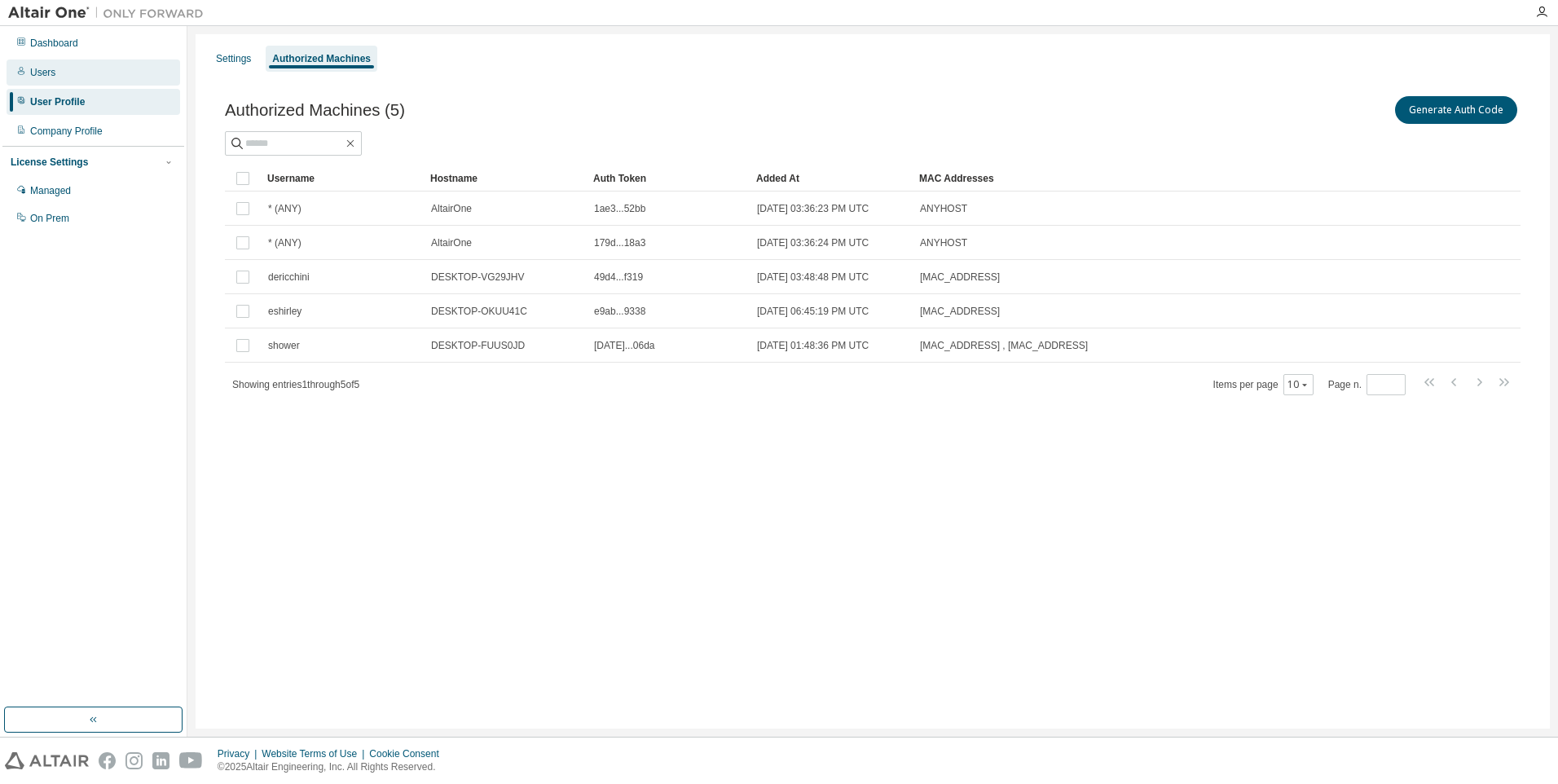
click at [45, 73] on div "Users" at bounding box center [43, 73] width 25 height 13
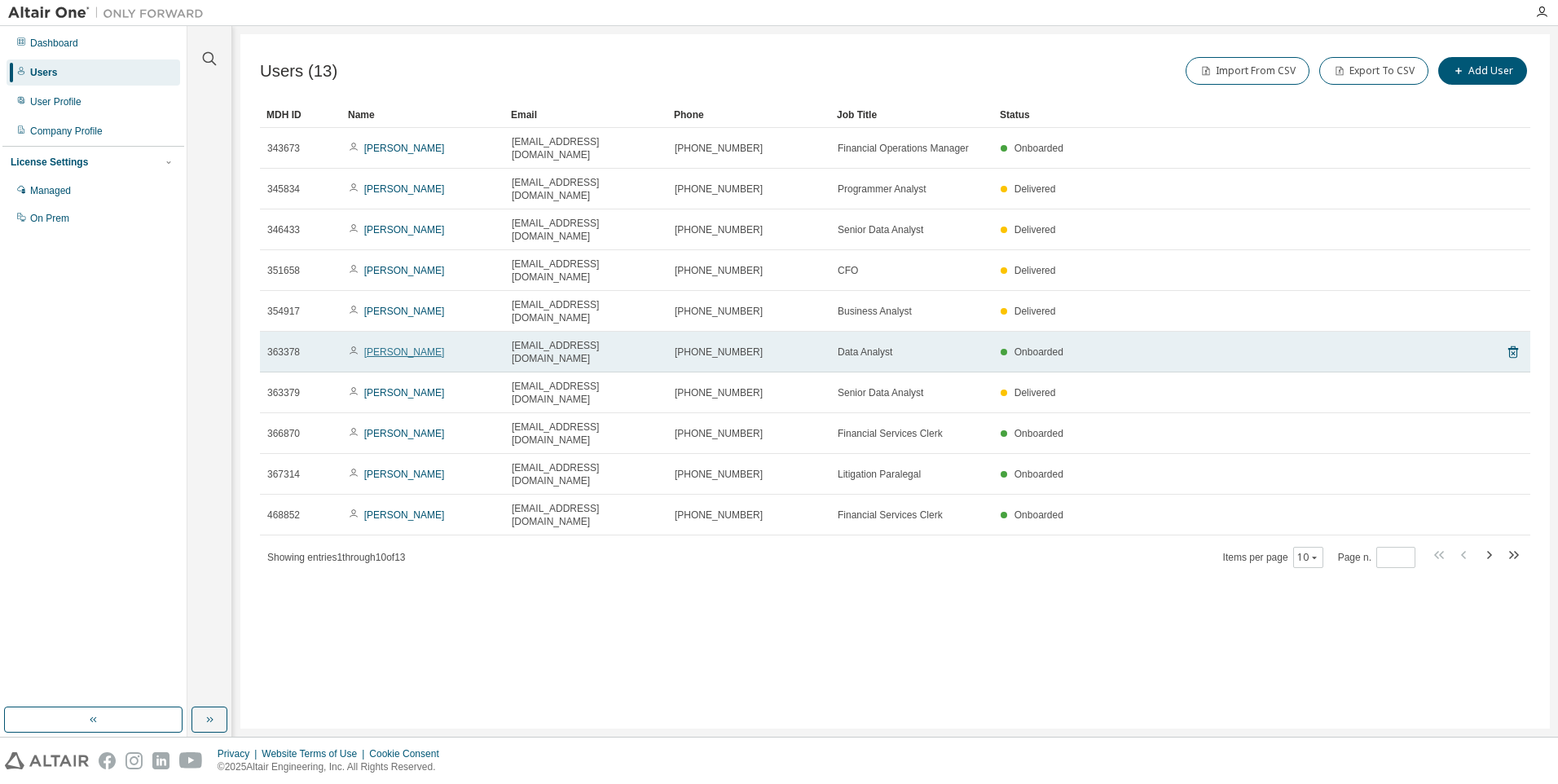
click at [377, 346] on link "[PERSON_NAME]" at bounding box center [404, 352] width 80 height 12
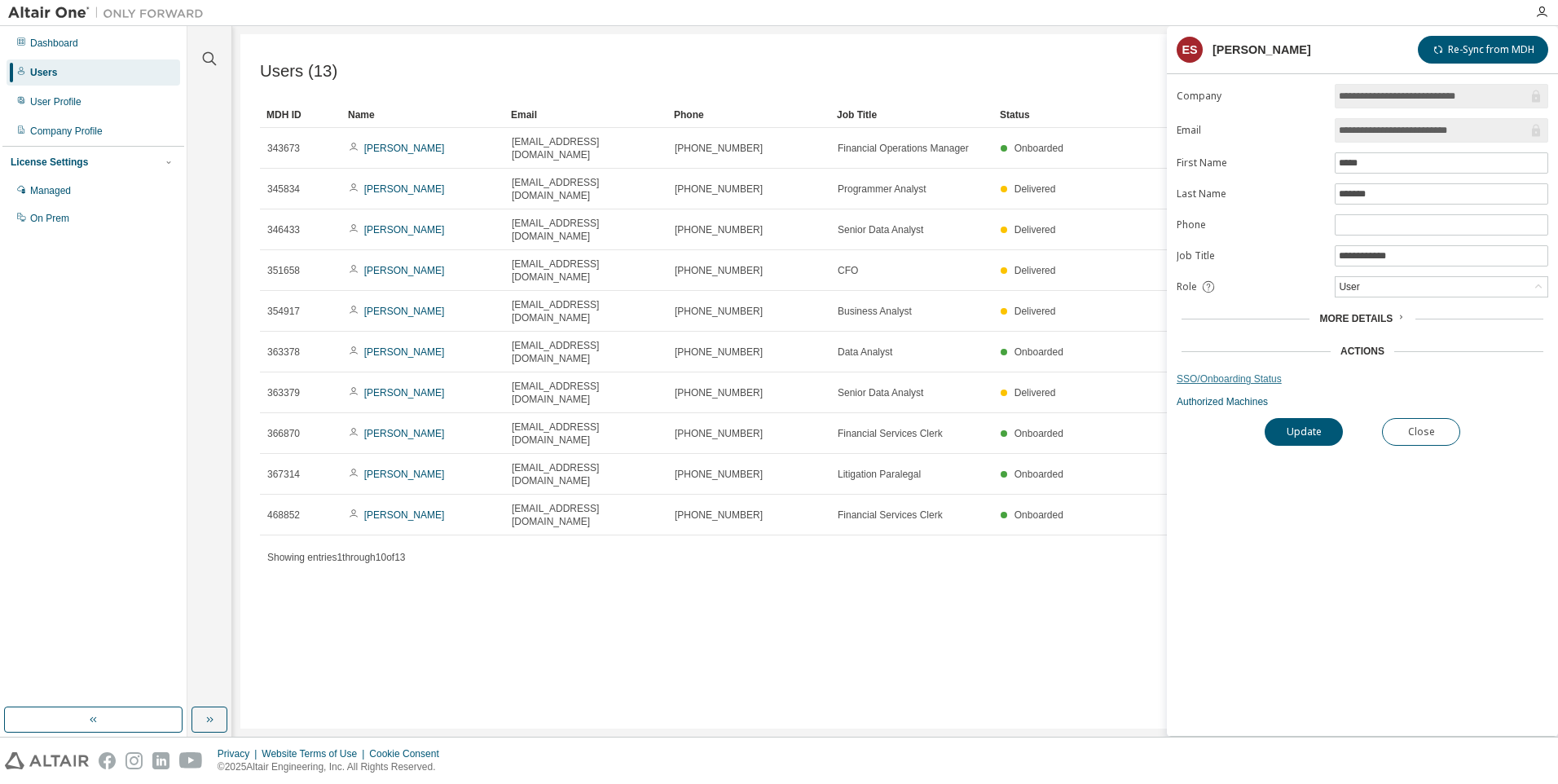
click at [1249, 379] on link "SSO/Onboarding Status" at bounding box center [1362, 379] width 372 height 13
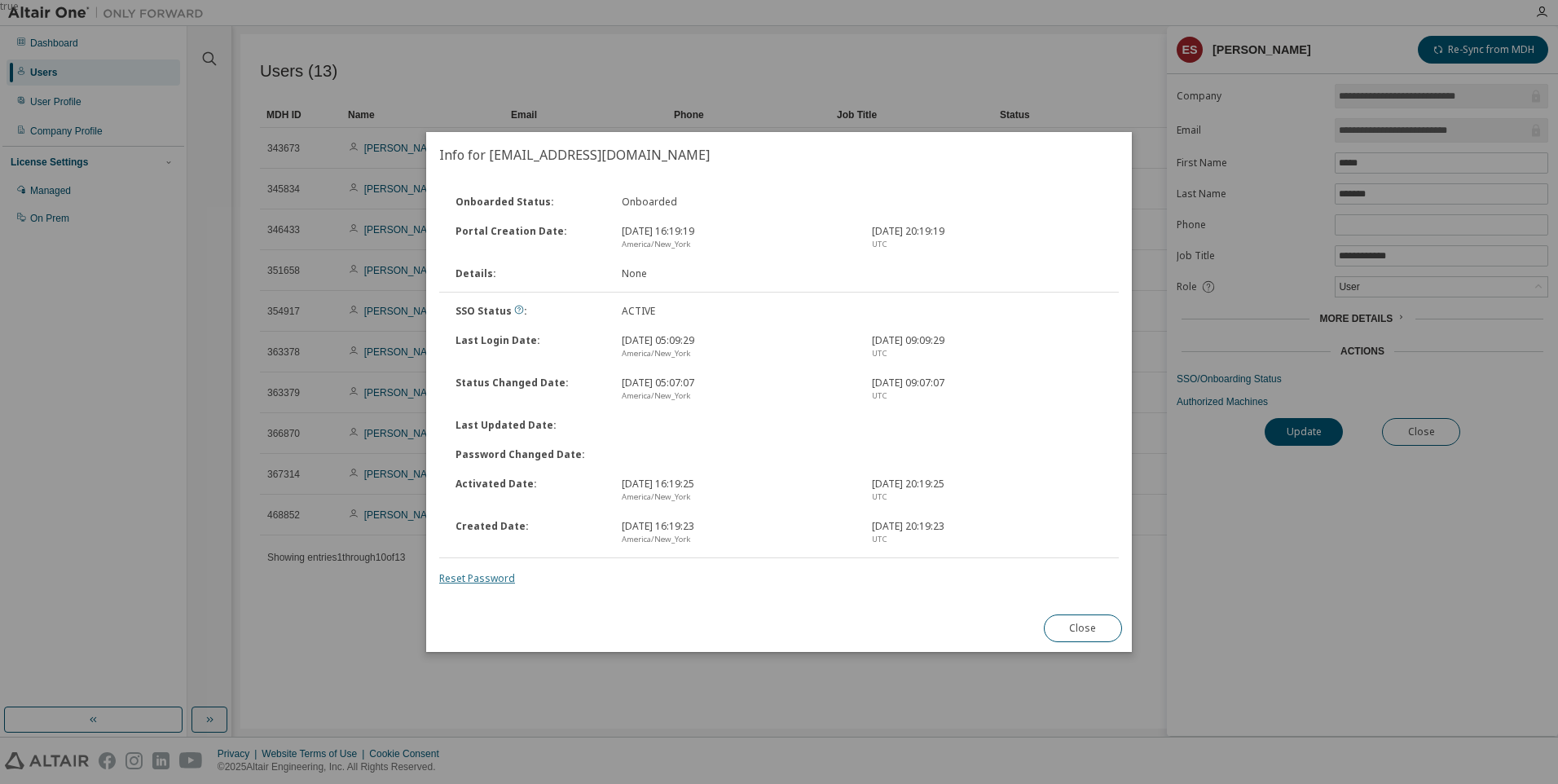
click at [453, 581] on link "Reset Password" at bounding box center [477, 578] width 76 height 14
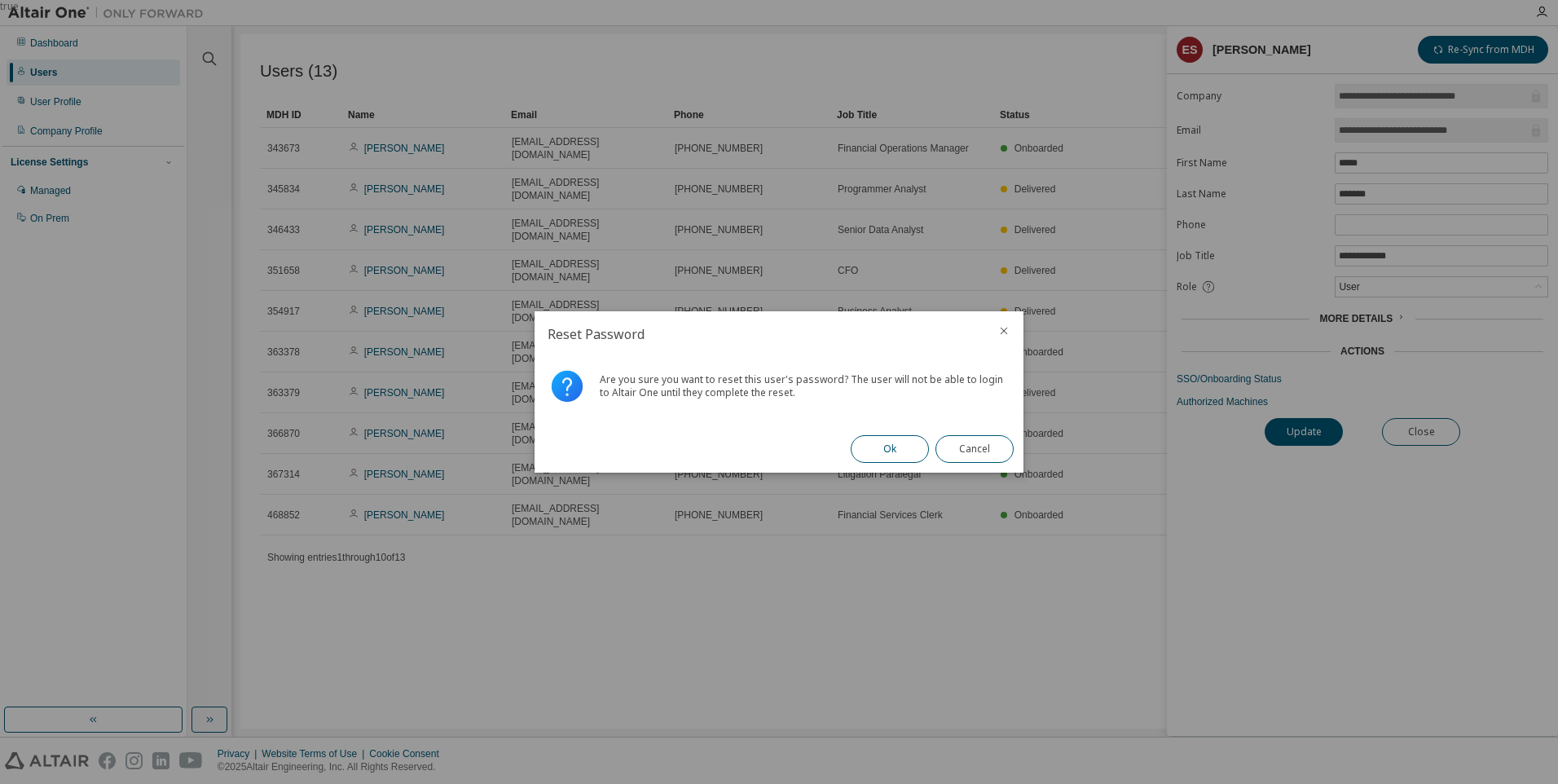
click at [880, 449] on button "Ok" at bounding box center [889, 448] width 78 height 28
click at [962, 451] on button "Close" at bounding box center [974, 448] width 78 height 28
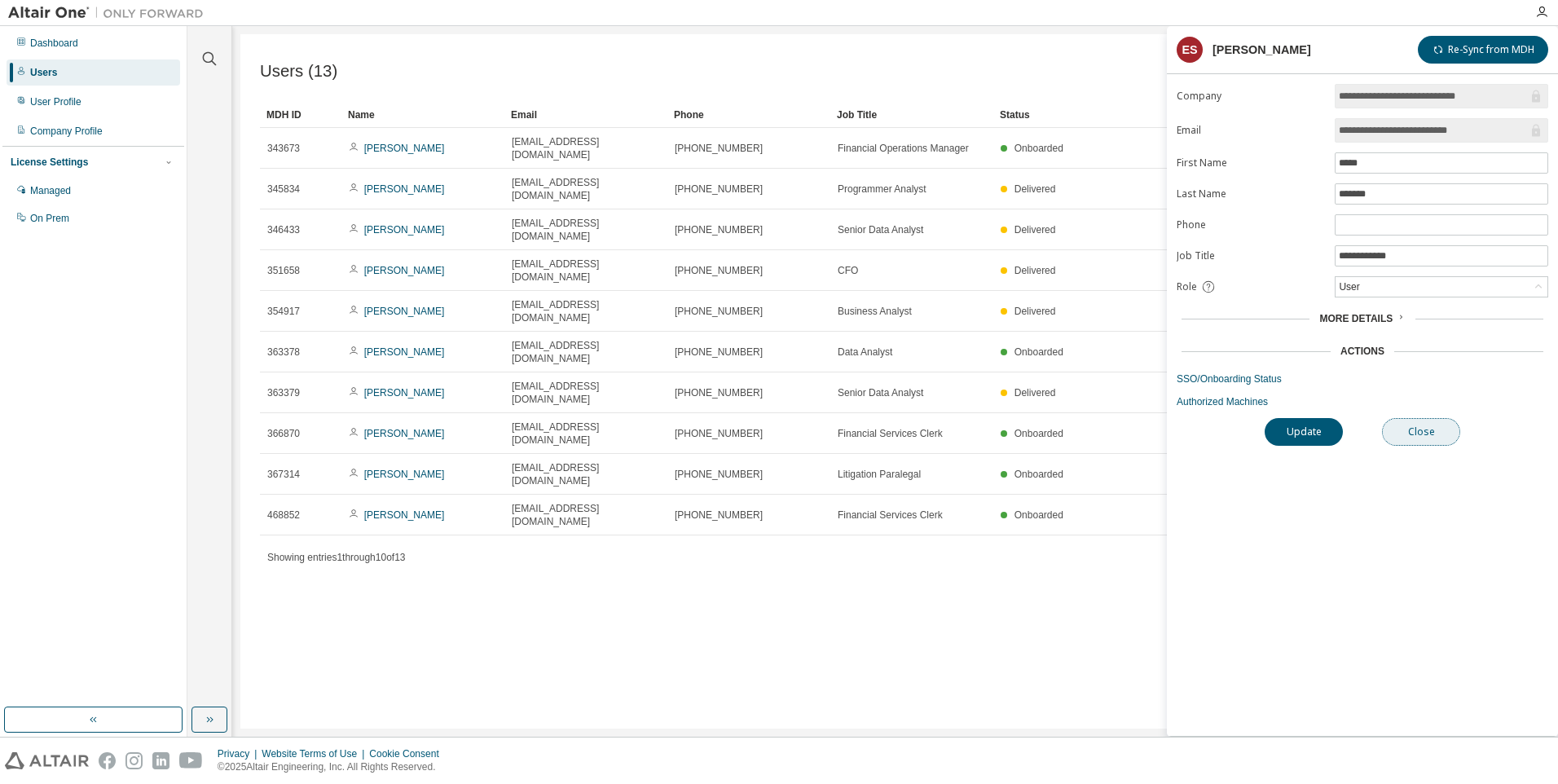
drag, startPoint x: 1425, startPoint y: 423, endPoint x: 1249, endPoint y: 456, distance: 179.1
click at [1426, 424] on button "Close" at bounding box center [1420, 431] width 78 height 28
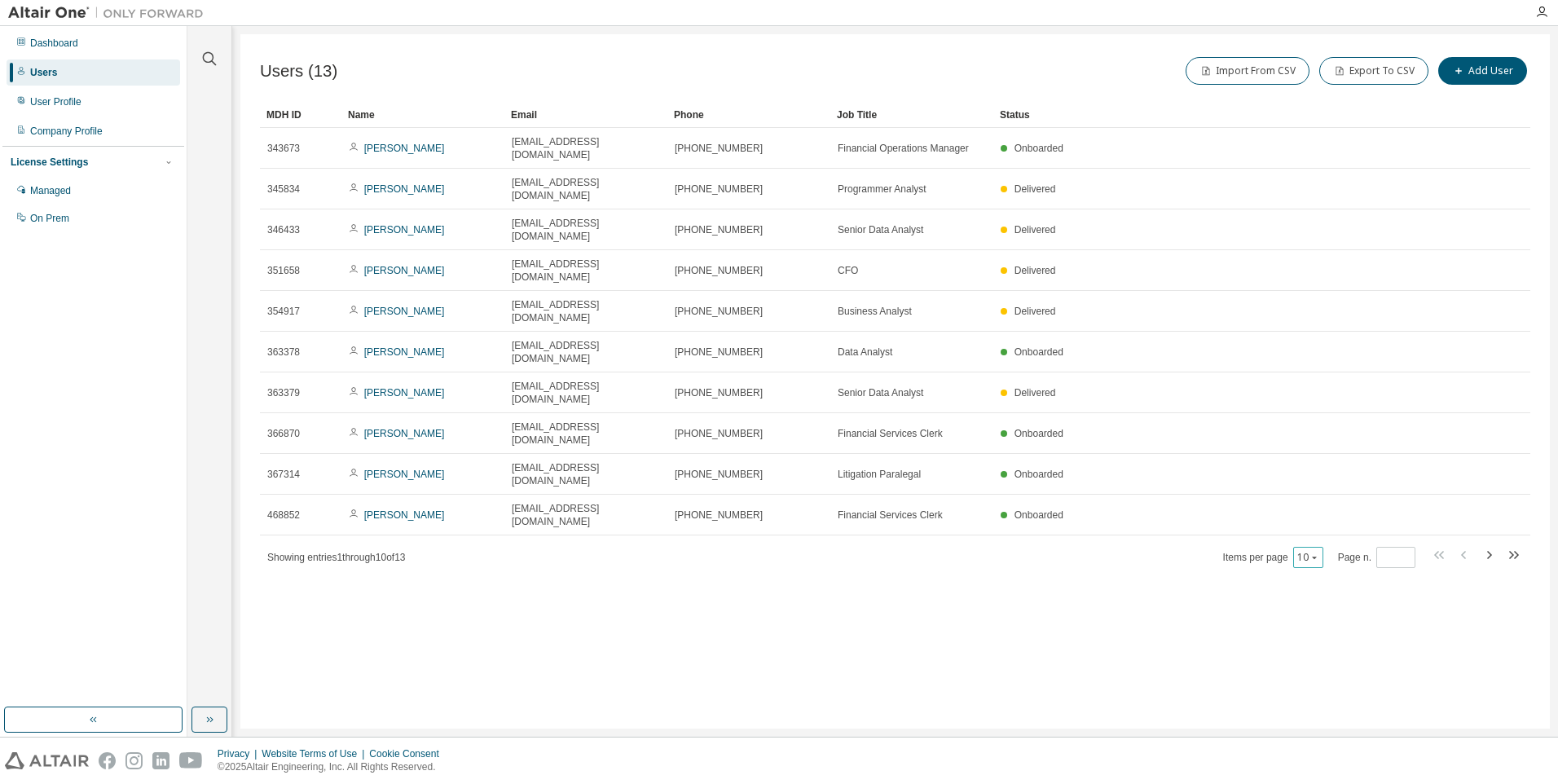
click at [1316, 546] on div "10" at bounding box center [1308, 556] width 30 height 21
click at [1313, 552] on icon "button" at bounding box center [1315, 557] width 10 height 10
click at [1315, 525] on div "100" at bounding box center [1357, 526] width 131 height 19
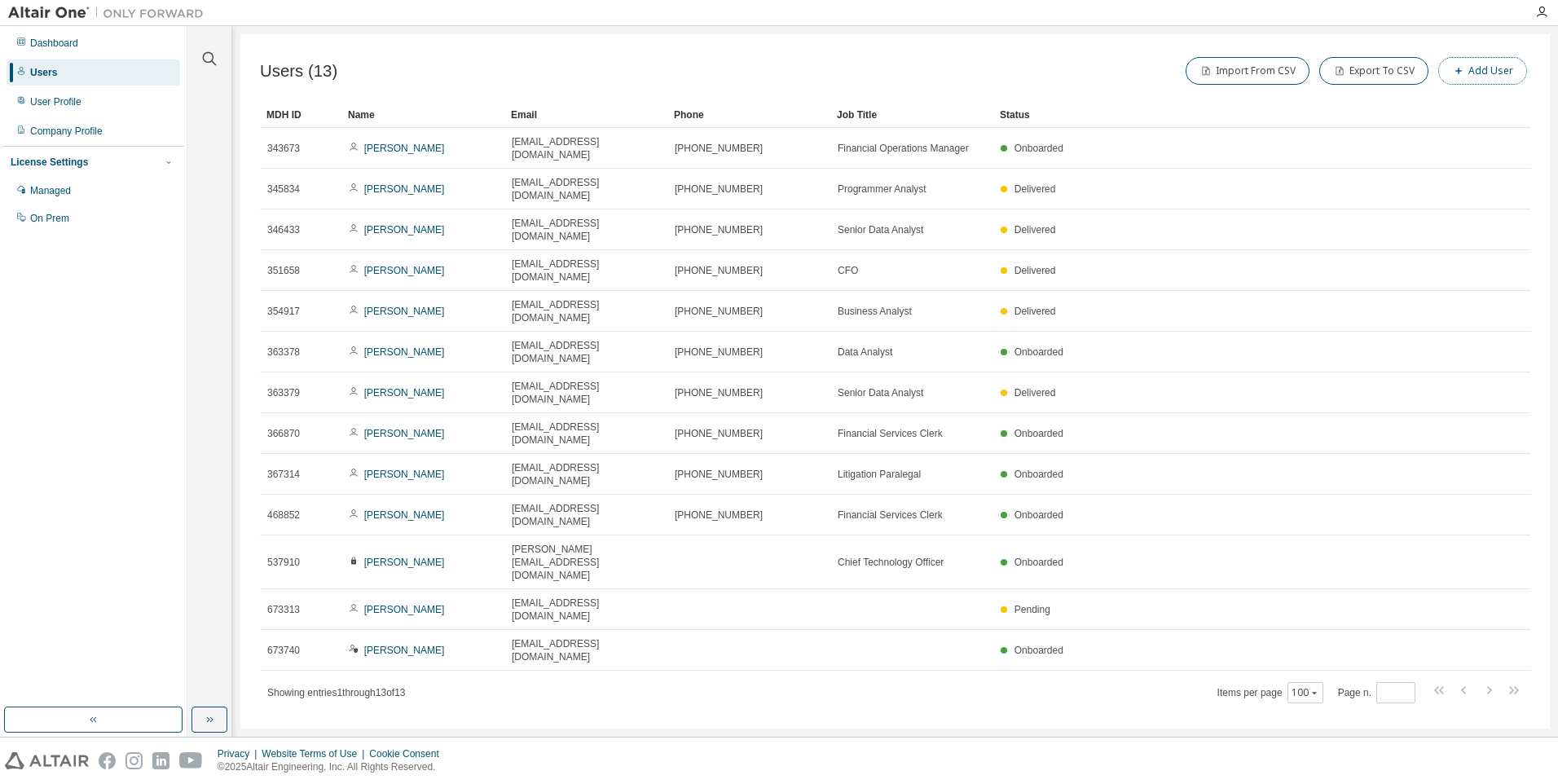
click at [1485, 75] on button "Add User" at bounding box center [1482, 70] width 89 height 28
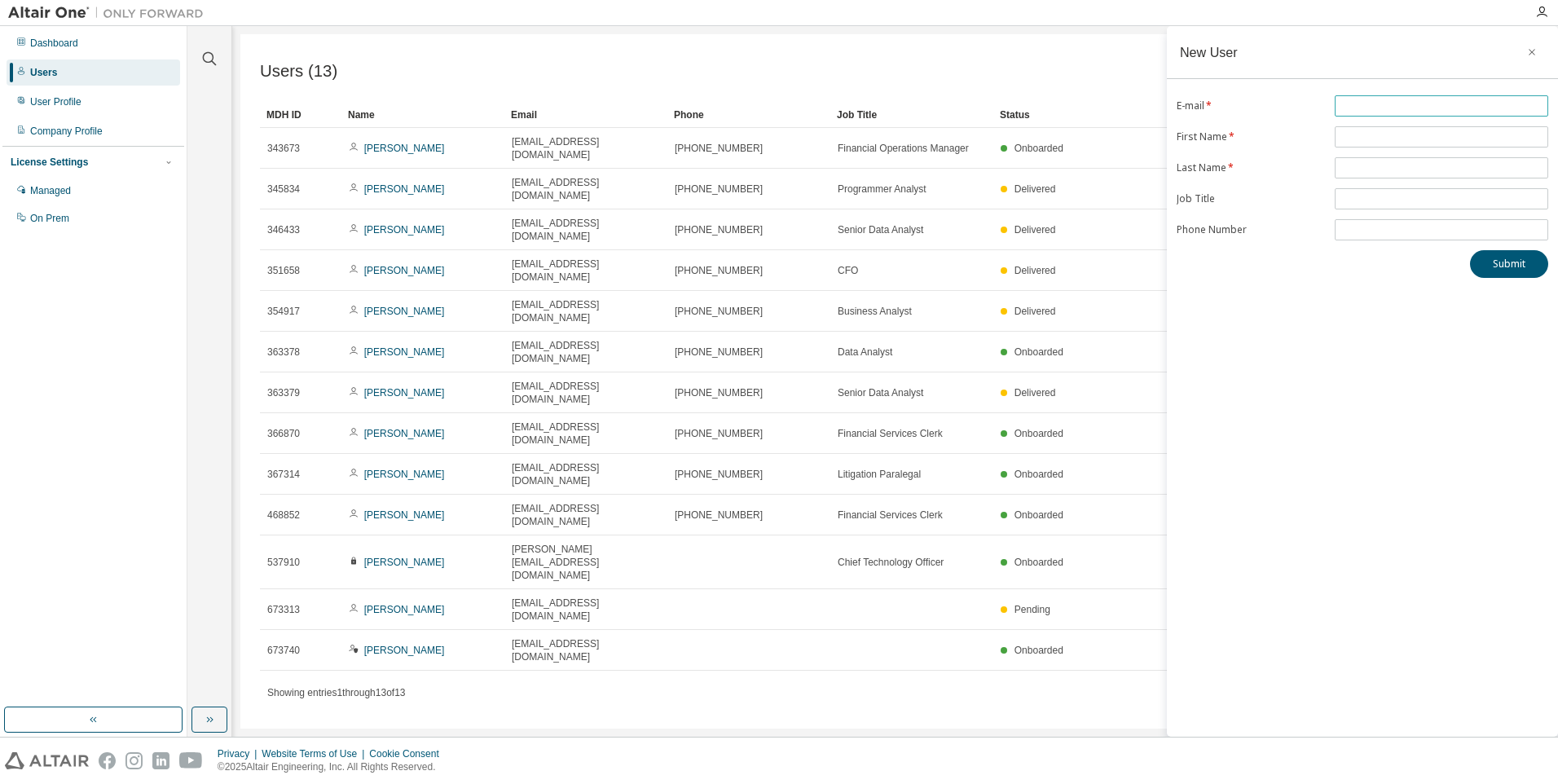
click at [1397, 102] on input "text" at bounding box center [1441, 106] width 205 height 13
type input "**********"
type input "*****"
click at [1508, 264] on button "Submit" at bounding box center [1508, 264] width 78 height 28
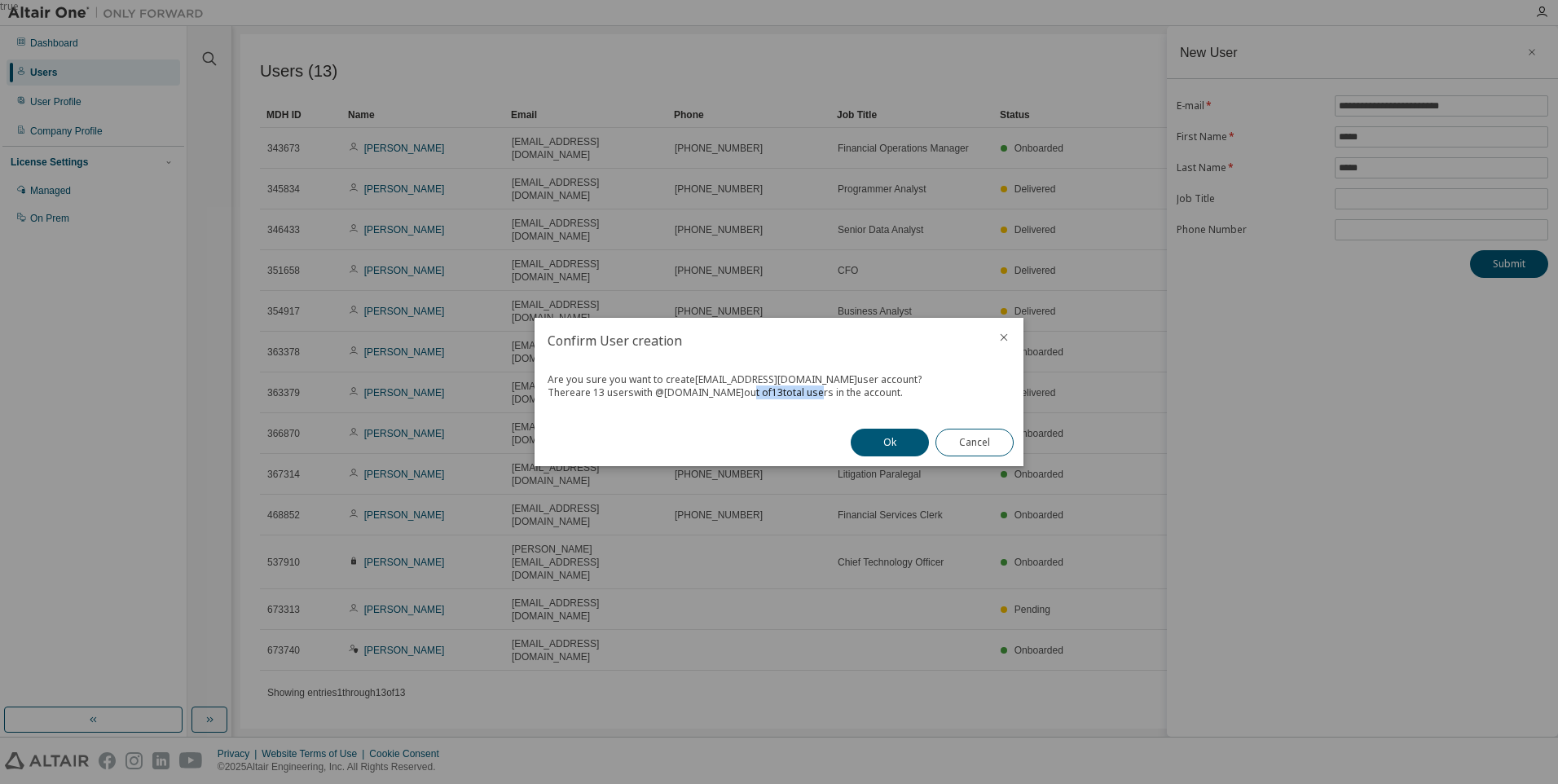
drag, startPoint x: 772, startPoint y: 397, endPoint x: 833, endPoint y: 397, distance: 61.0
click at [833, 397] on div "There are 13 users with @ [DOMAIN_NAME] out of 13 total users in the account." at bounding box center [778, 392] width 463 height 13
click at [879, 448] on button "Ok" at bounding box center [889, 442] width 78 height 28
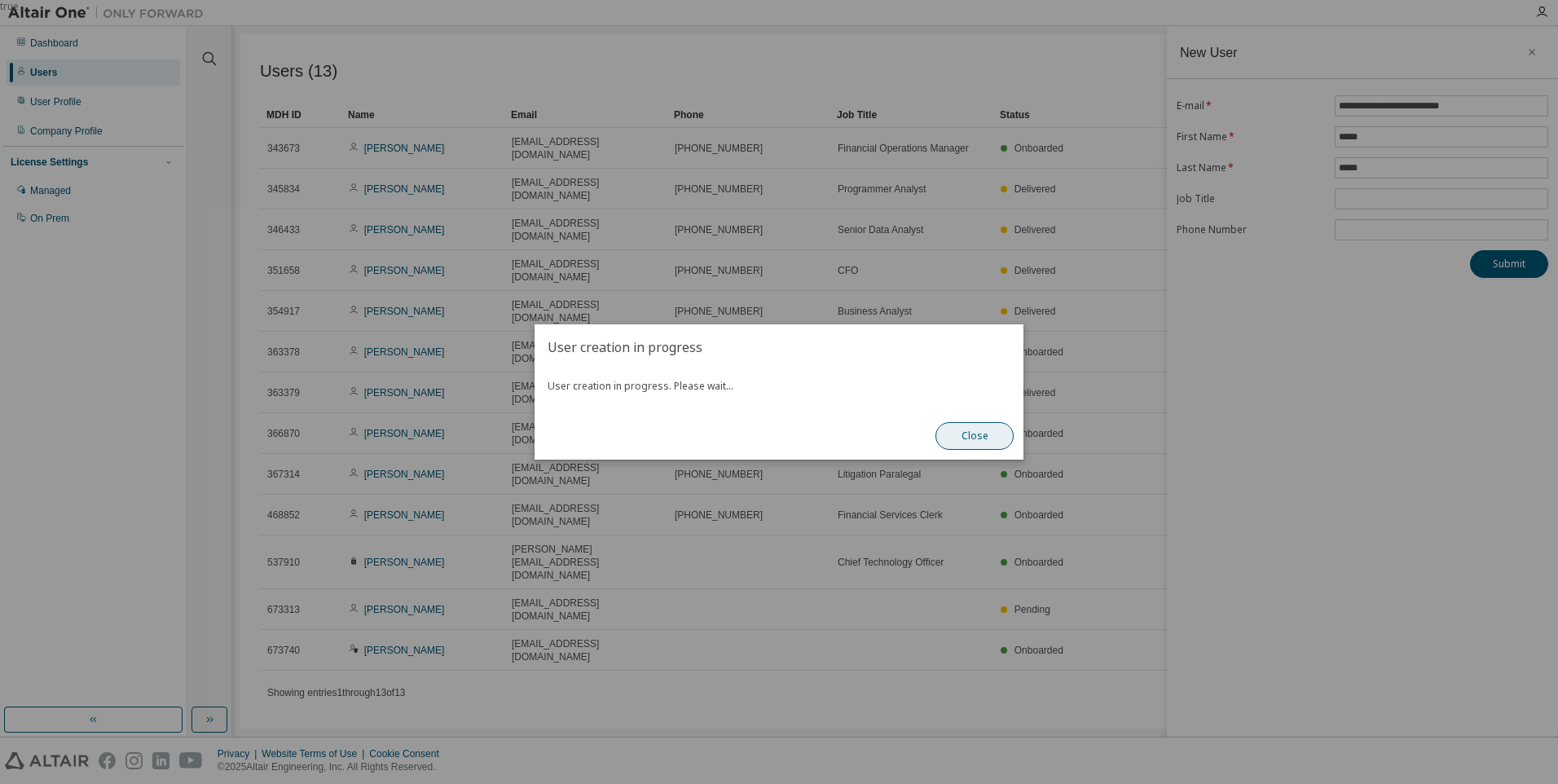
click at [956, 436] on button "Close" at bounding box center [974, 435] width 78 height 28
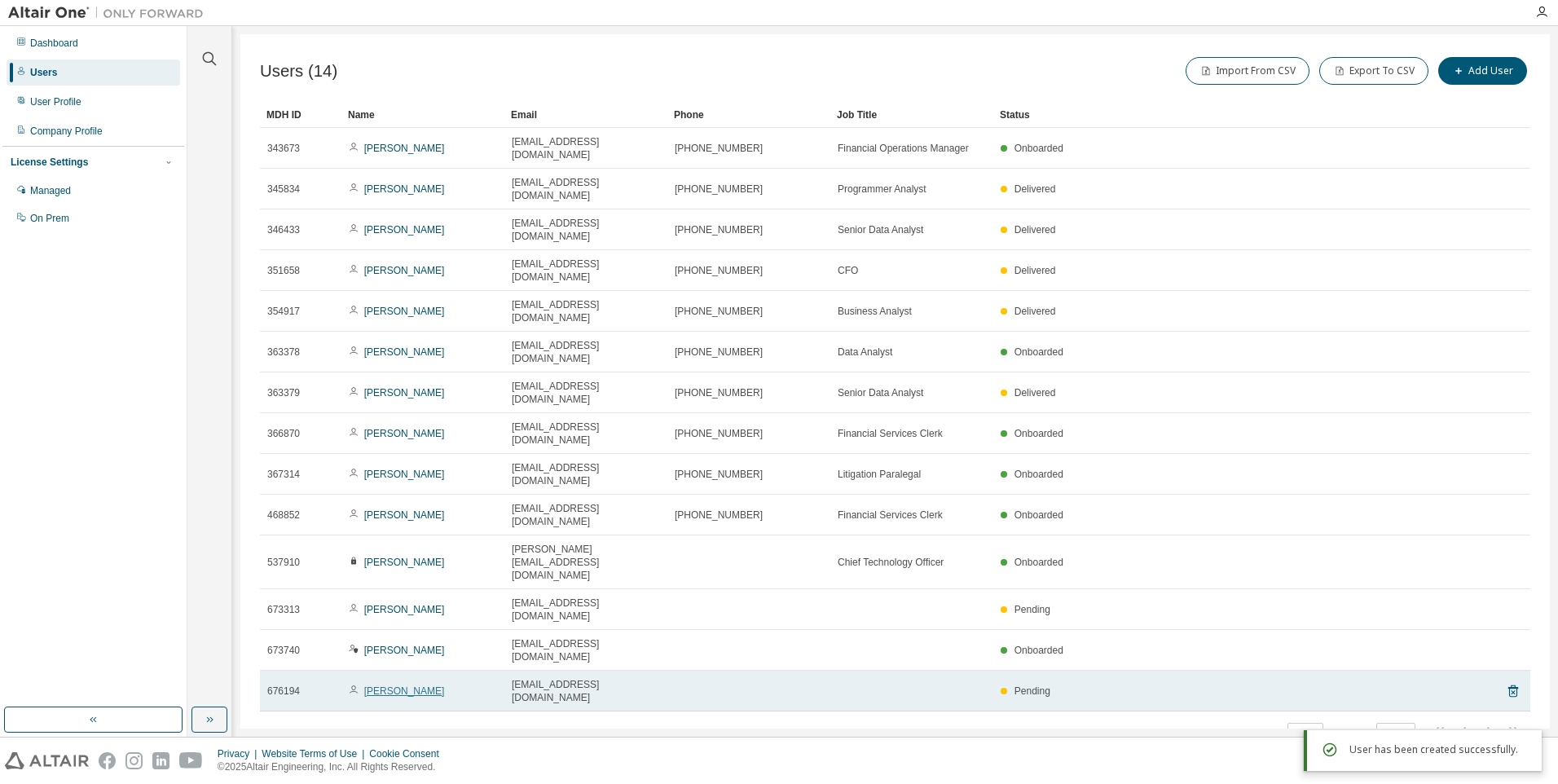
click at [401, 685] on link "[PERSON_NAME]" at bounding box center [404, 691] width 80 height 12
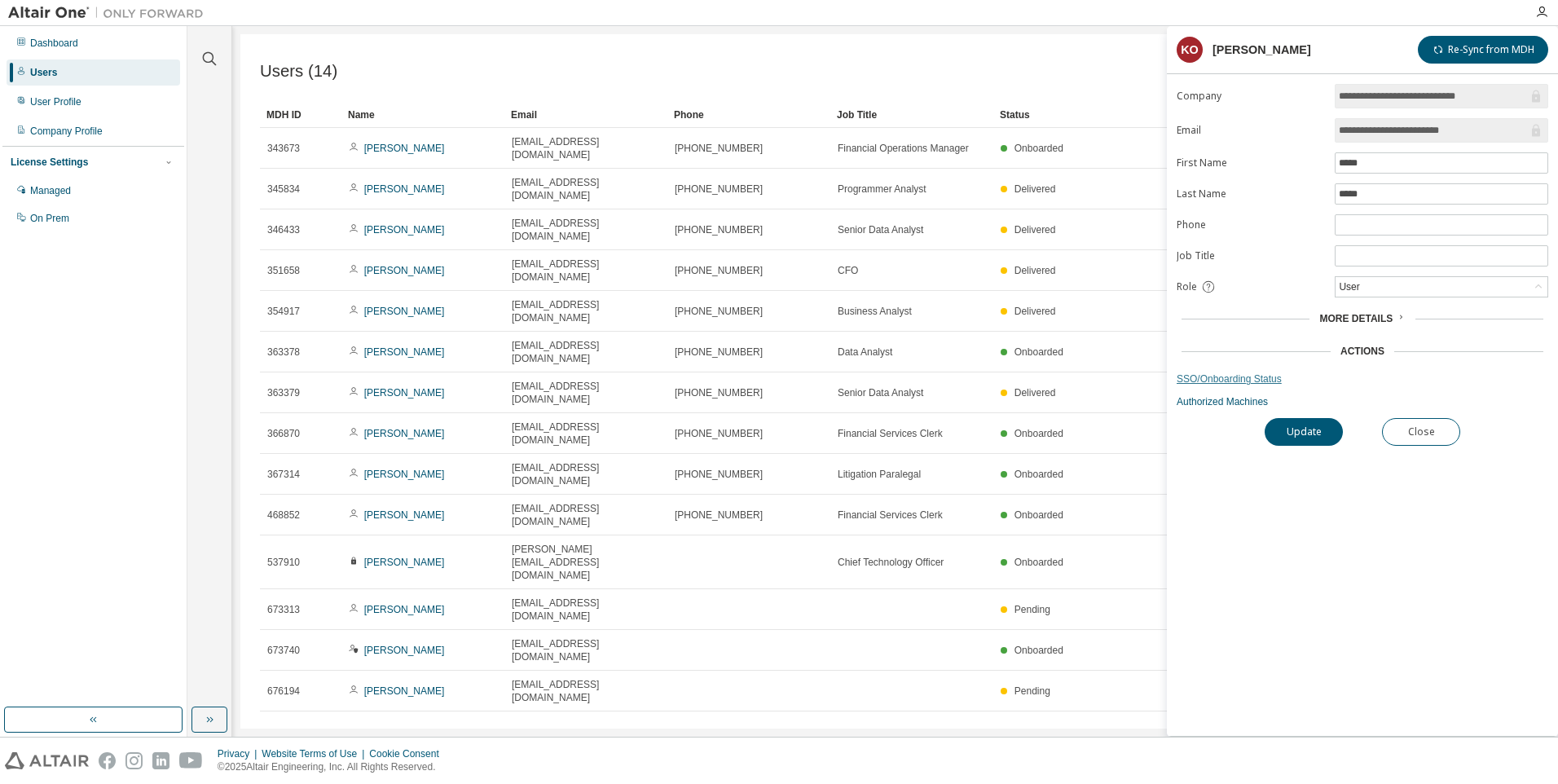
click at [1204, 378] on link "SSO/Onboarding Status" at bounding box center [1362, 379] width 372 height 13
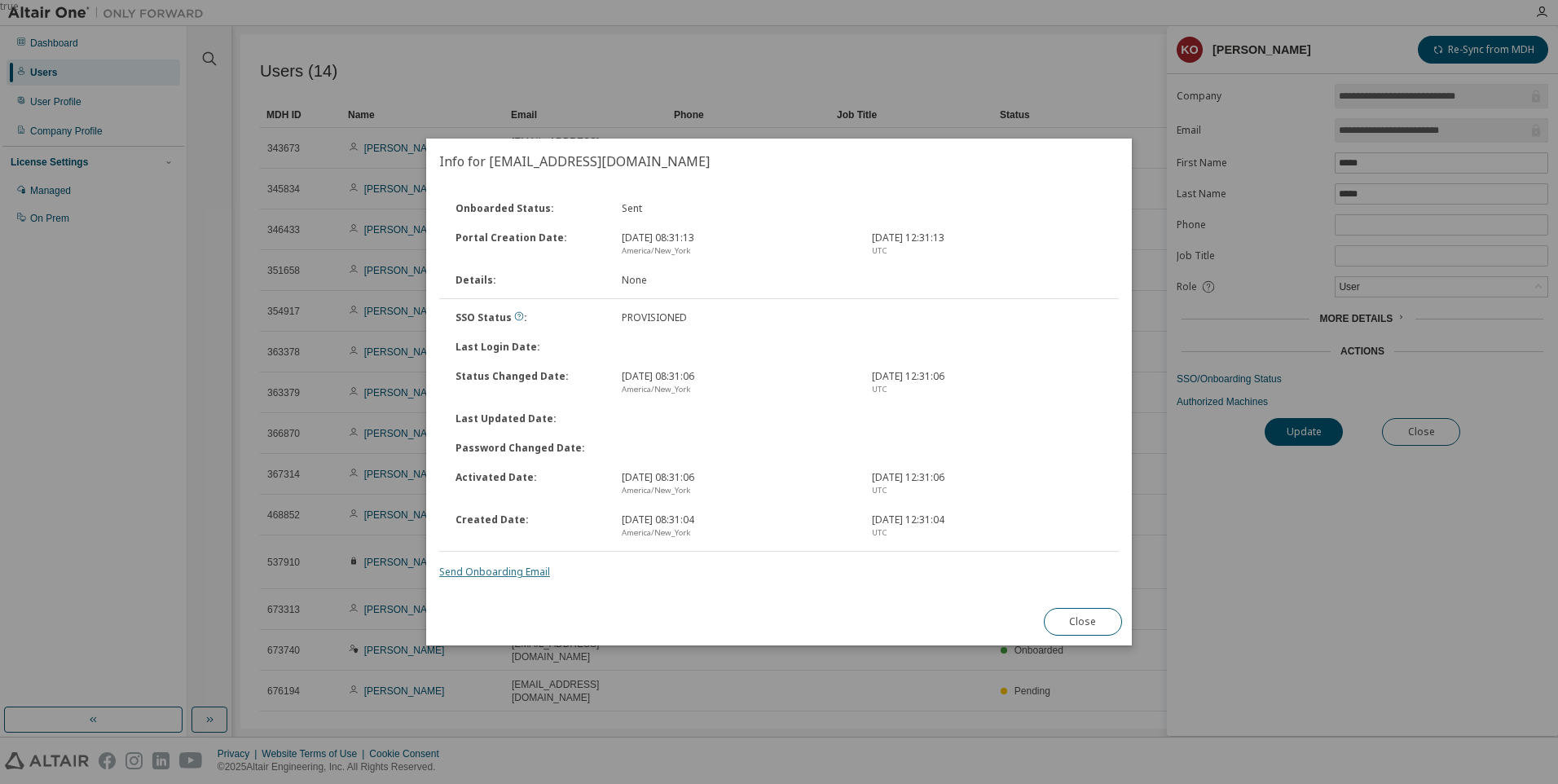
click at [509, 571] on link "Send Onboarding Email" at bounding box center [495, 571] width 110 height 14
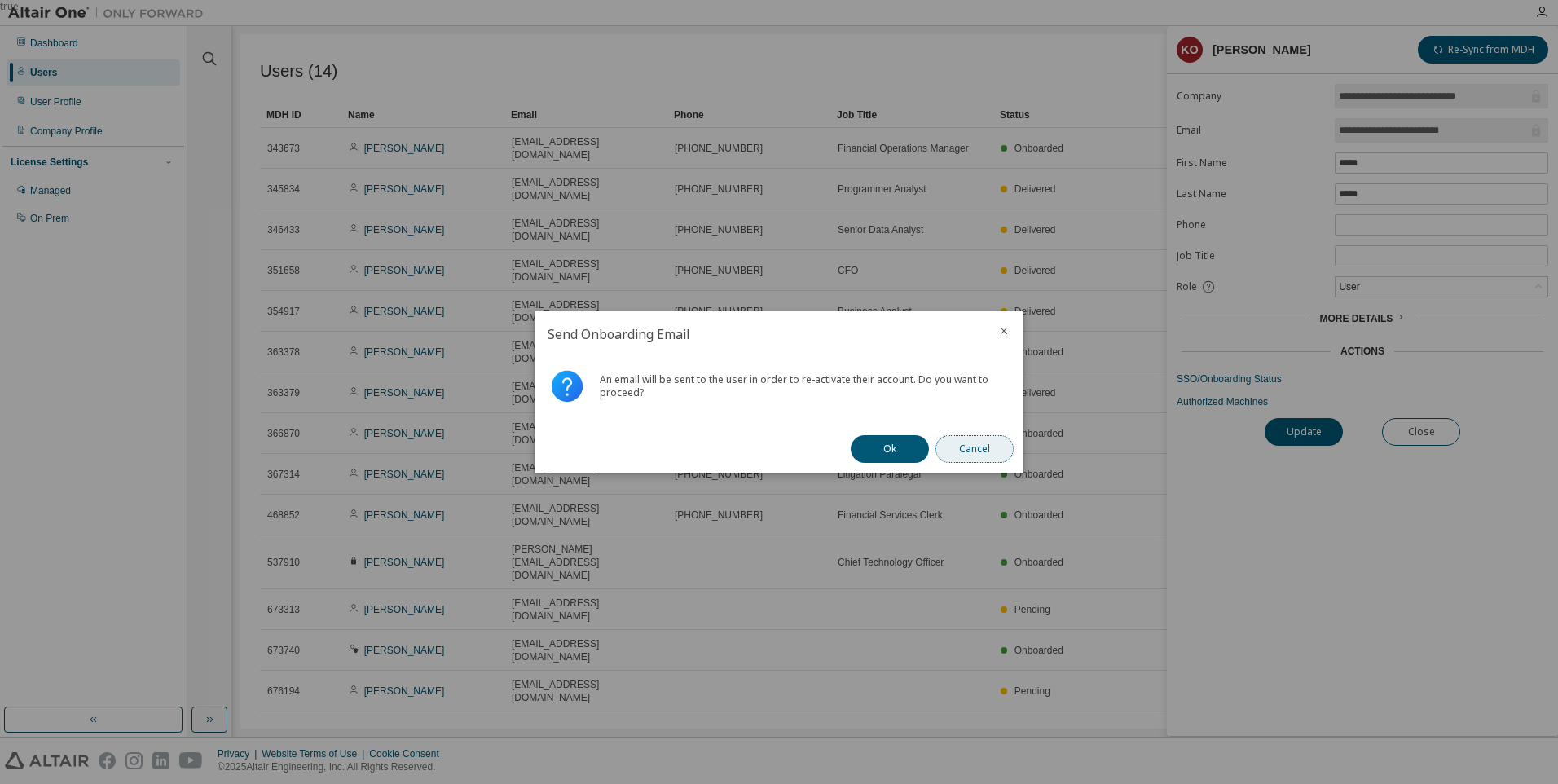
click at [969, 449] on button "Cancel" at bounding box center [974, 448] width 78 height 28
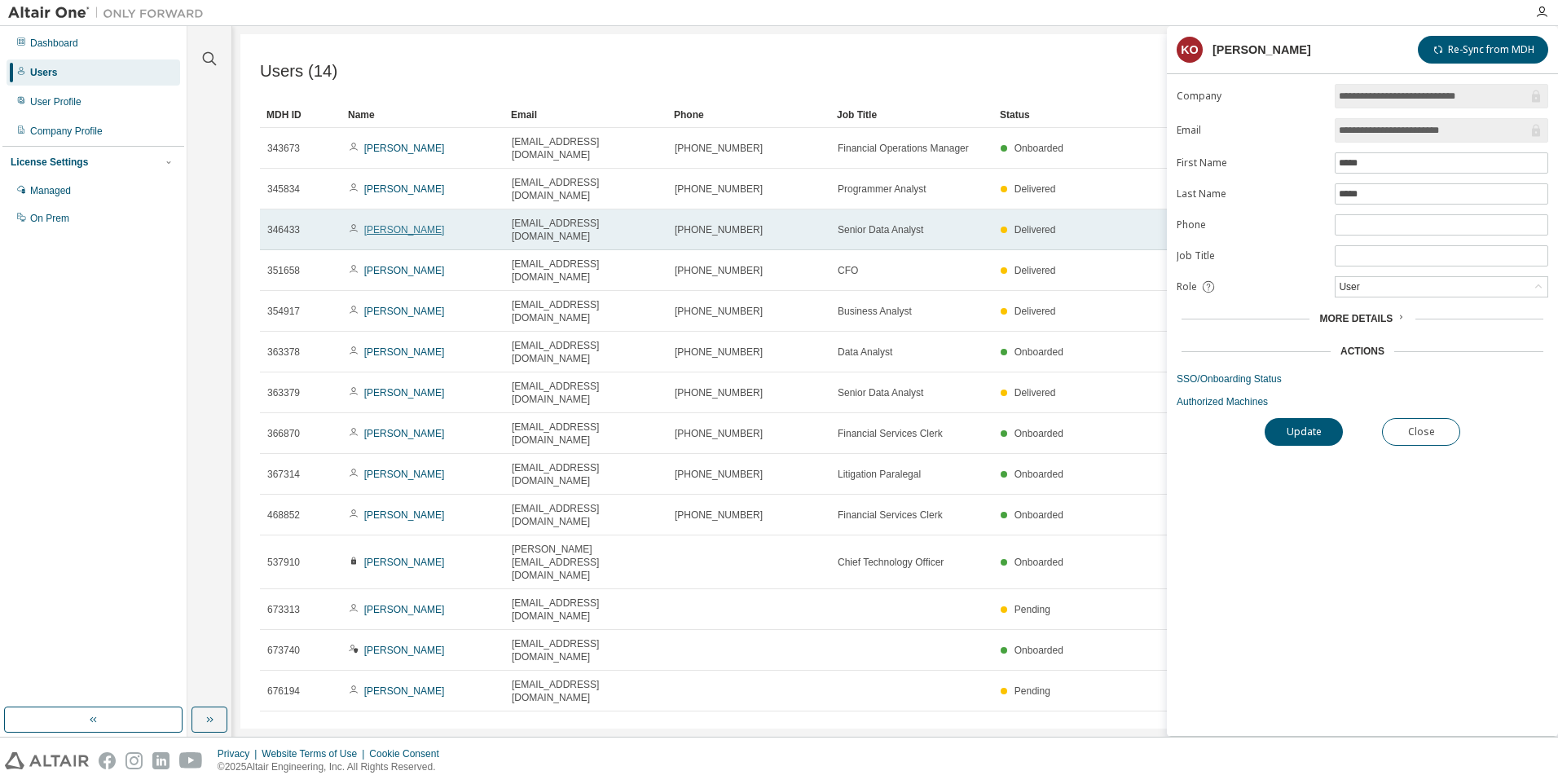
click at [401, 224] on link "[PERSON_NAME]" at bounding box center [404, 230] width 80 height 12
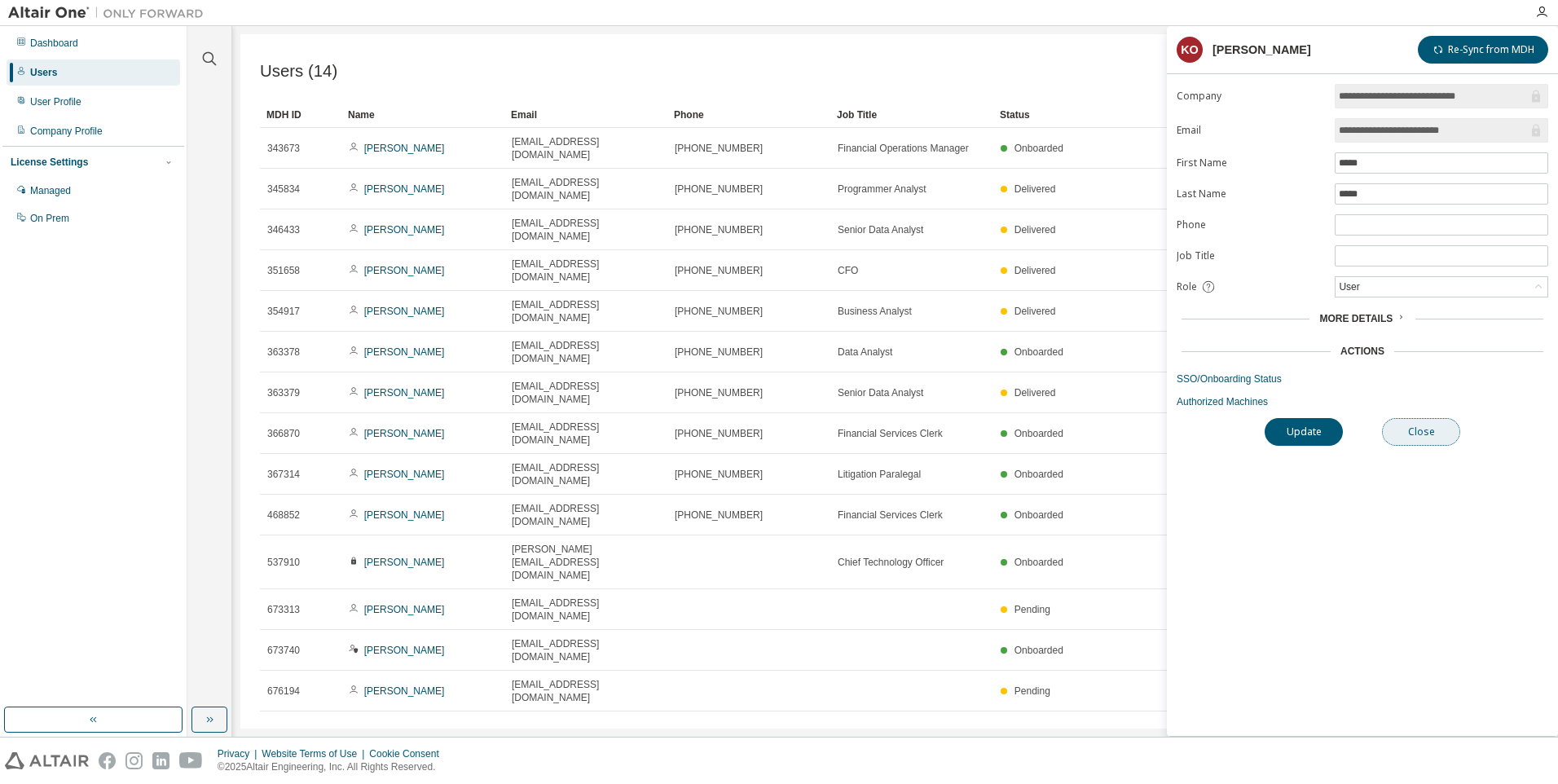
click at [1436, 441] on button "Close" at bounding box center [1420, 431] width 78 height 28
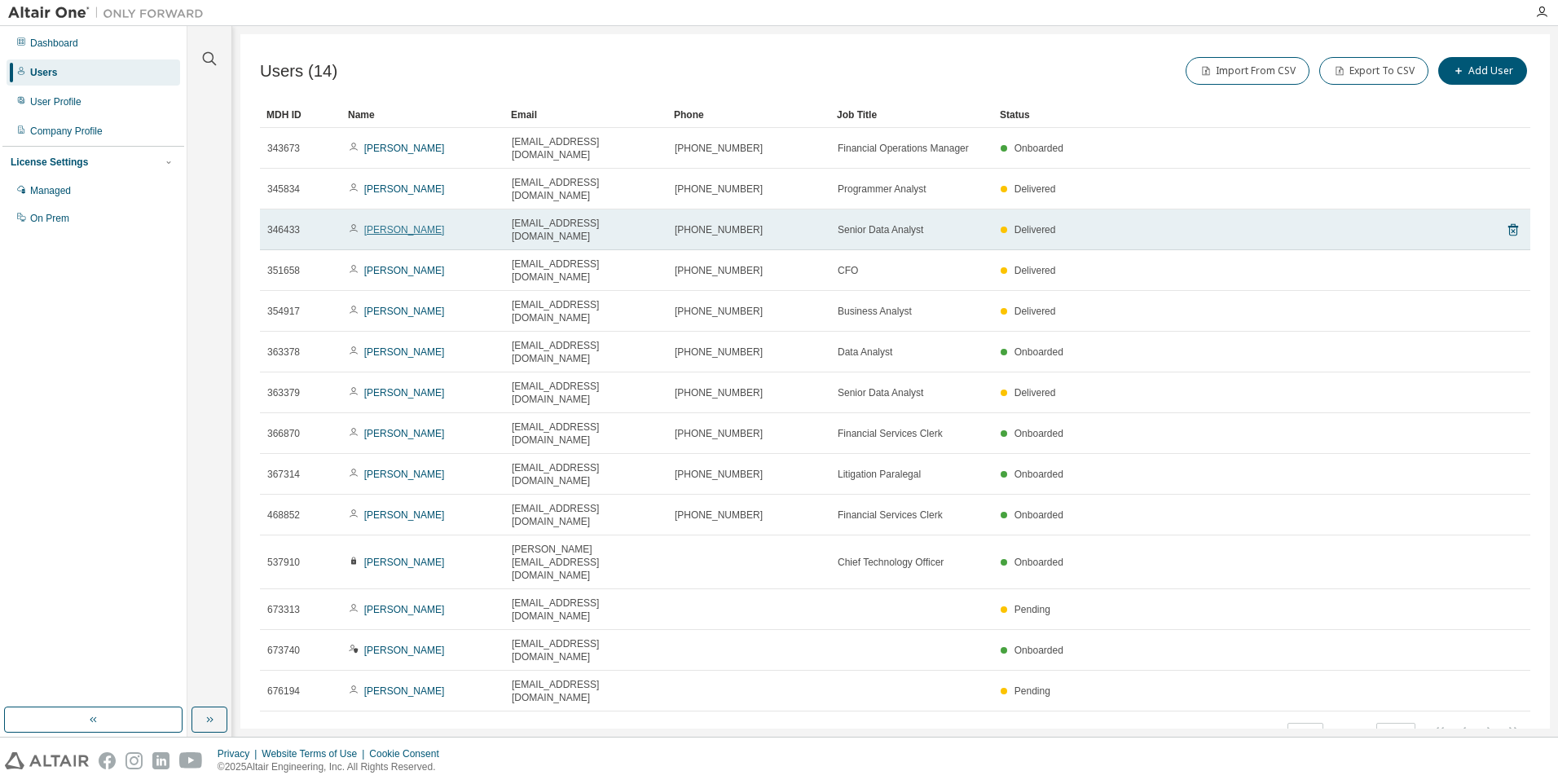
click at [387, 224] on link "[PERSON_NAME]" at bounding box center [404, 230] width 80 height 12
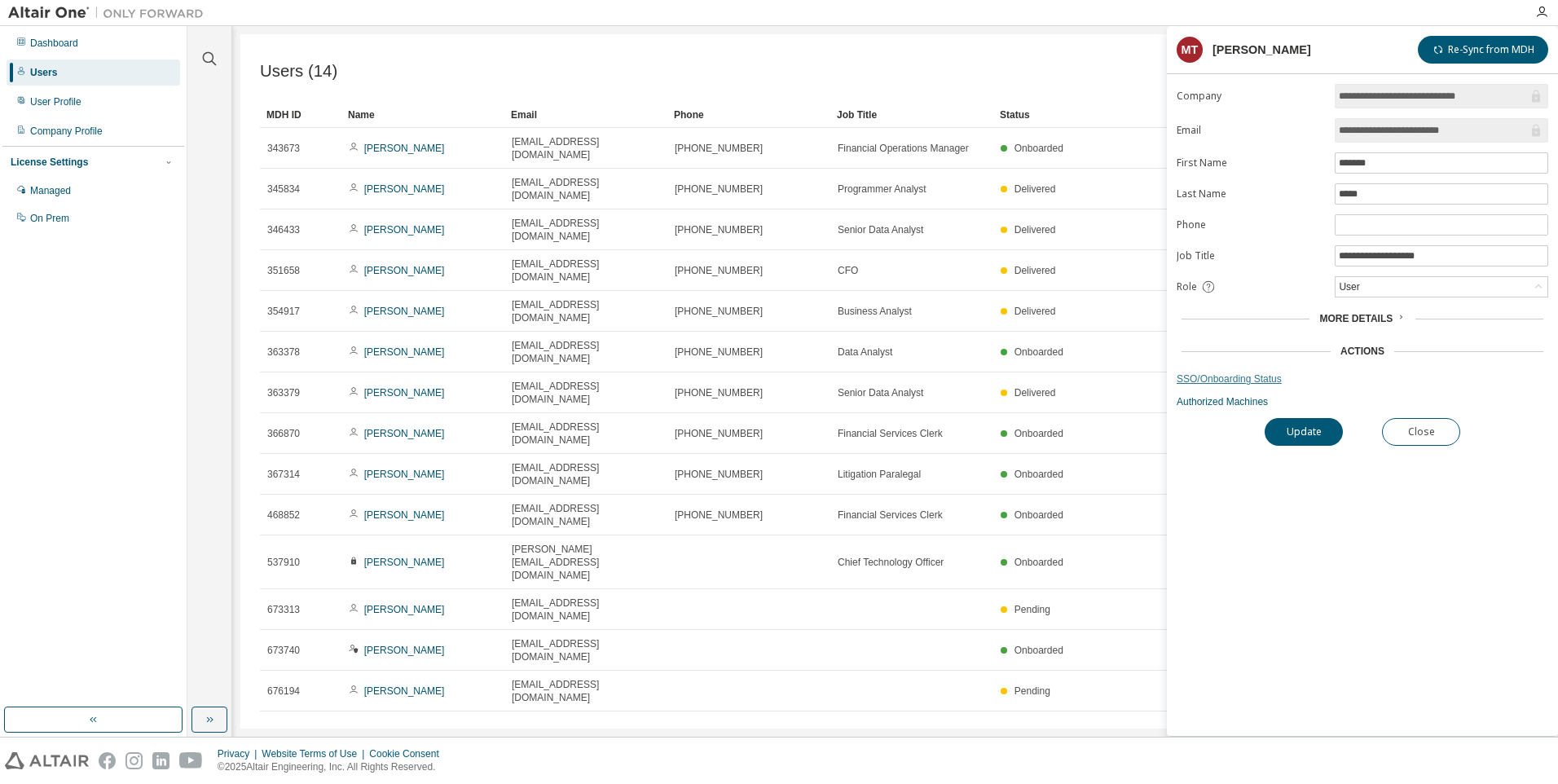
click at [1251, 380] on link "SSO/Onboarding Status" at bounding box center [1362, 379] width 372 height 13
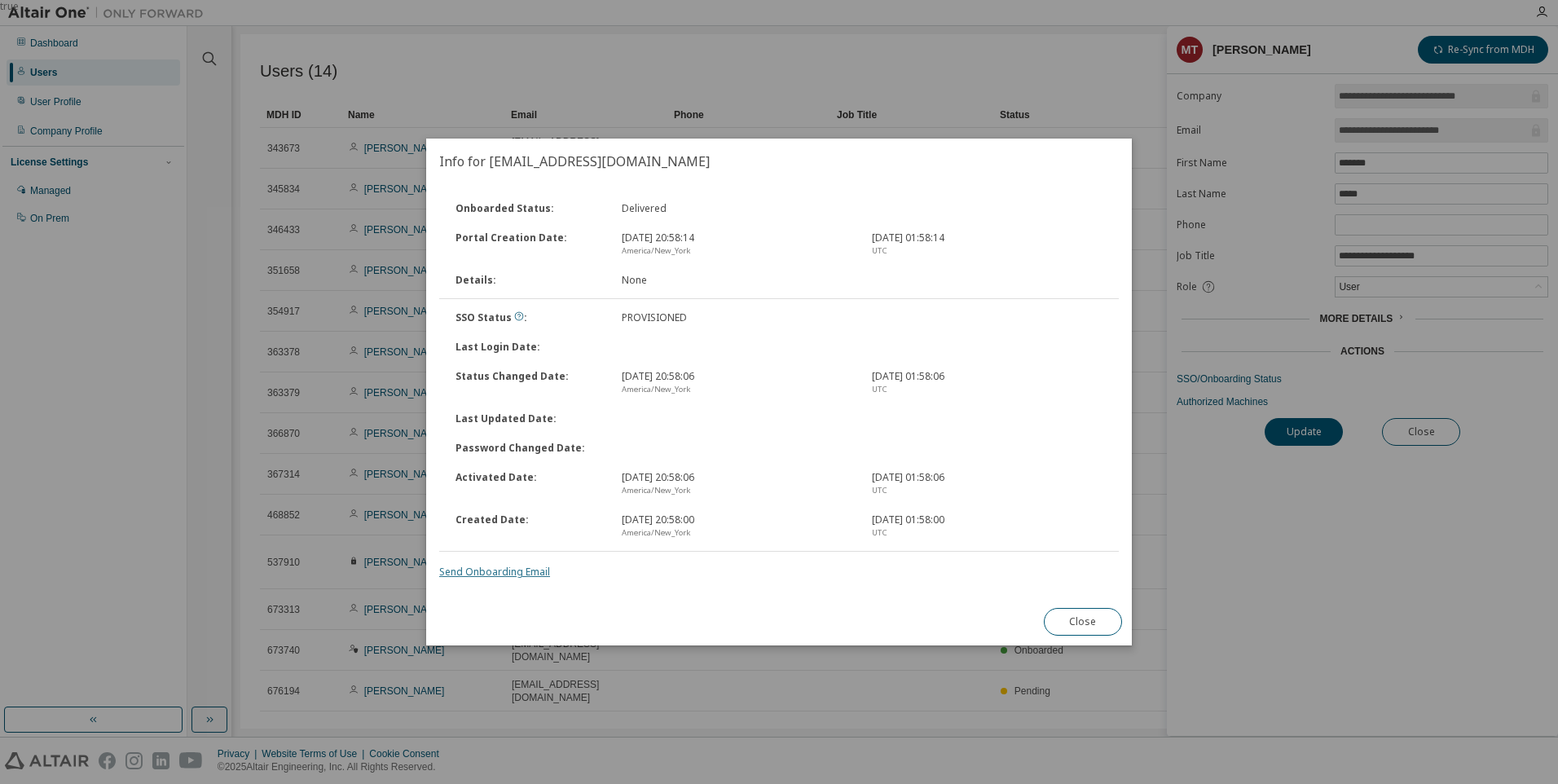
click at [474, 571] on link "Send Onboarding Email" at bounding box center [495, 571] width 110 height 14
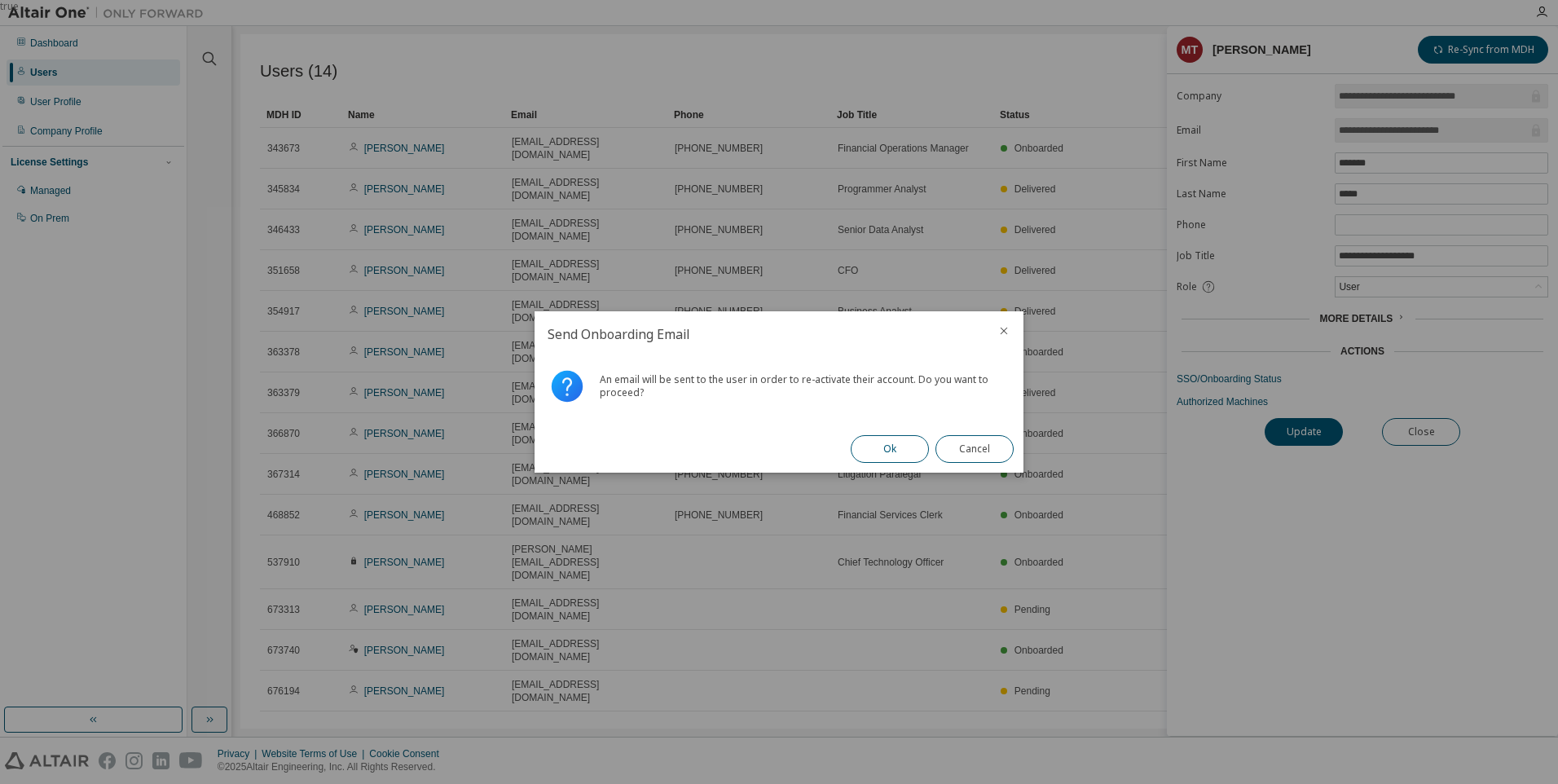
click at [877, 450] on button "Ok" at bounding box center [889, 448] width 78 height 28
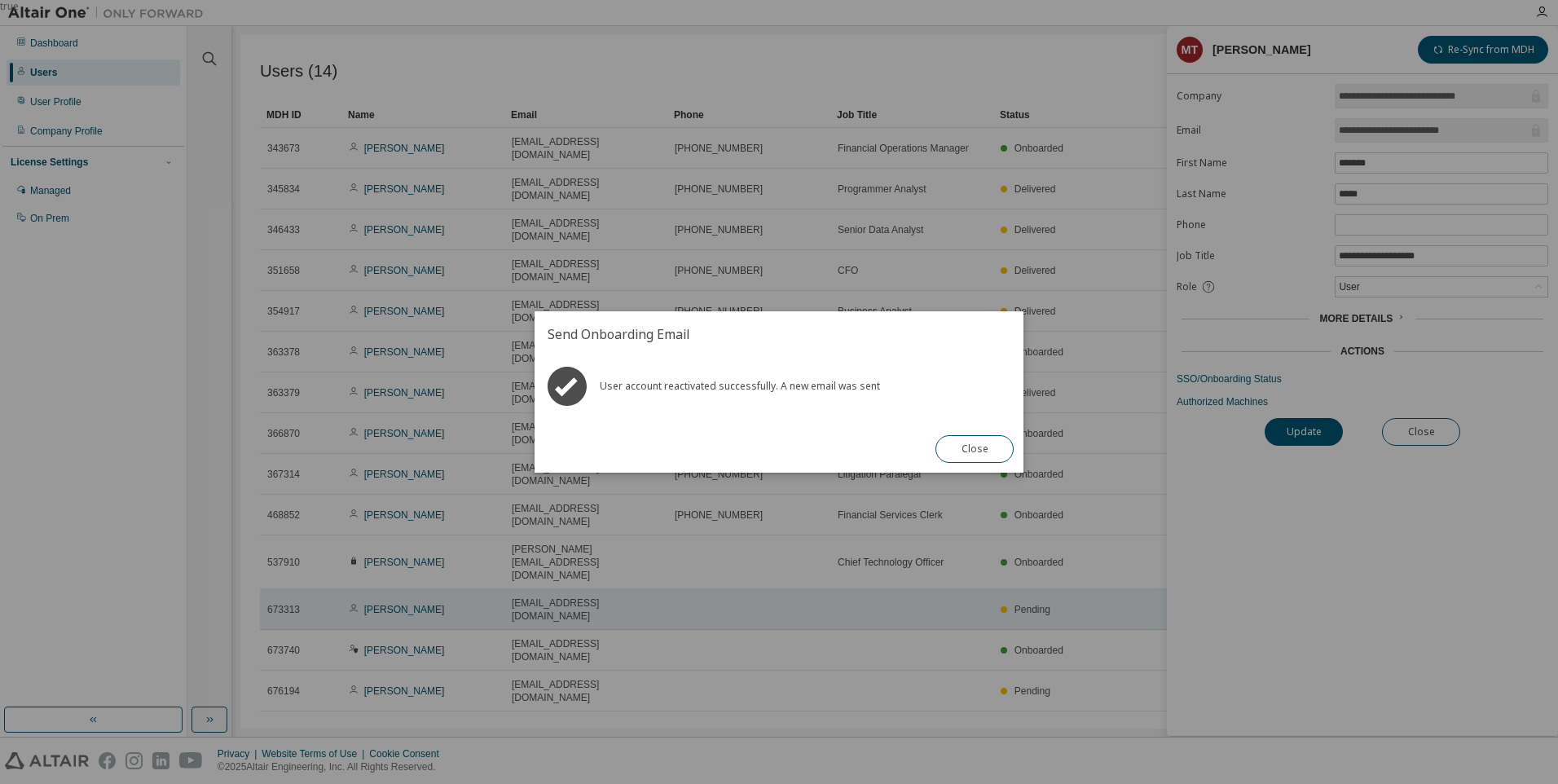
drag, startPoint x: 973, startPoint y: 448, endPoint x: 922, endPoint y: 444, distance: 51.2
click at [974, 448] on button "Close" at bounding box center [974, 448] width 78 height 28
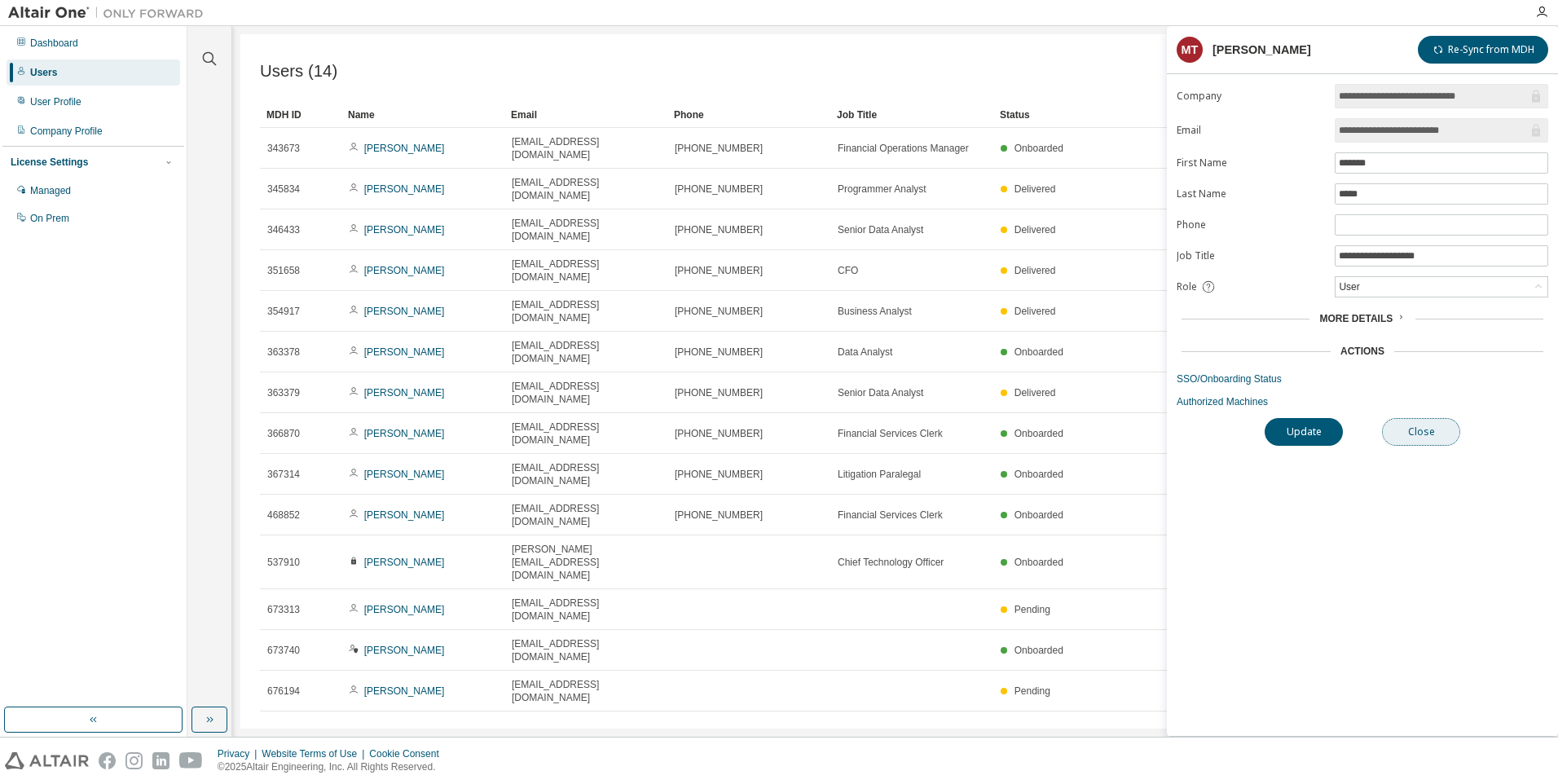
click at [1441, 433] on button "Close" at bounding box center [1420, 431] width 78 height 28
